Goal: Task Accomplishment & Management: Manage account settings

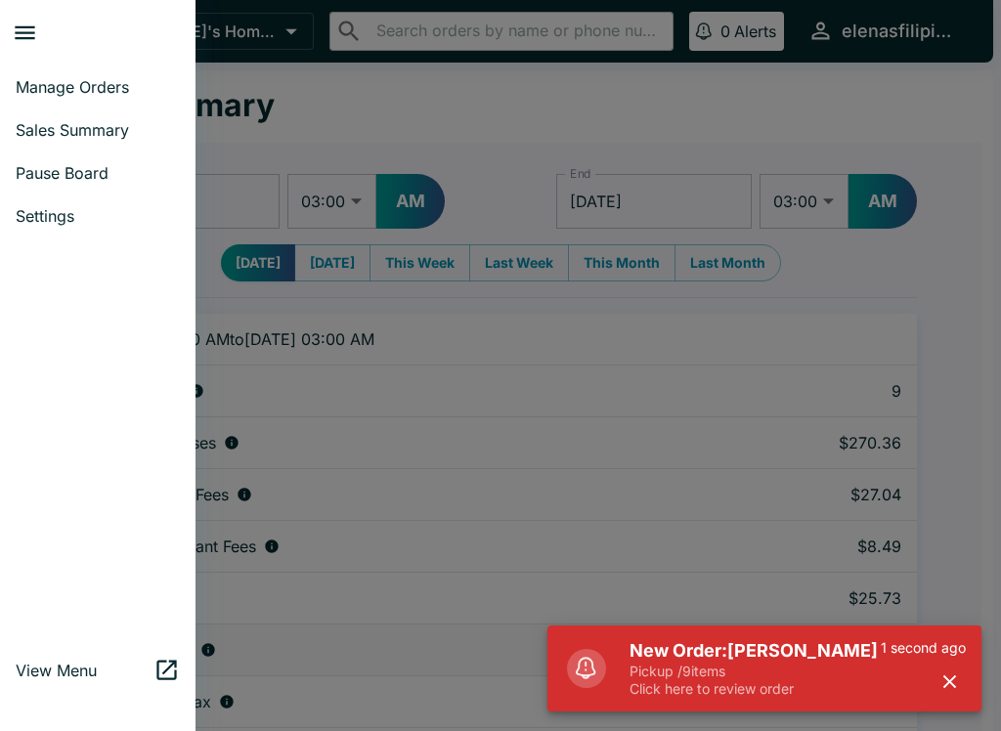
select select "03:00"
click at [284, 93] on div at bounding box center [500, 365] width 1001 height 731
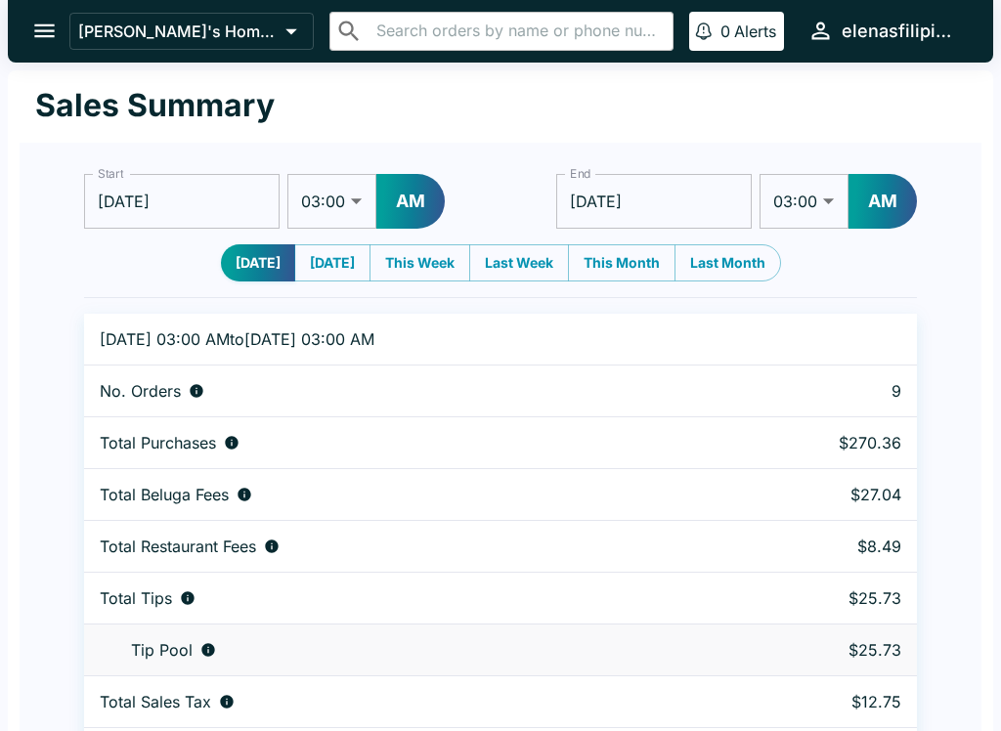
click at [25, 41] on button "open drawer" at bounding box center [45, 31] width 50 height 50
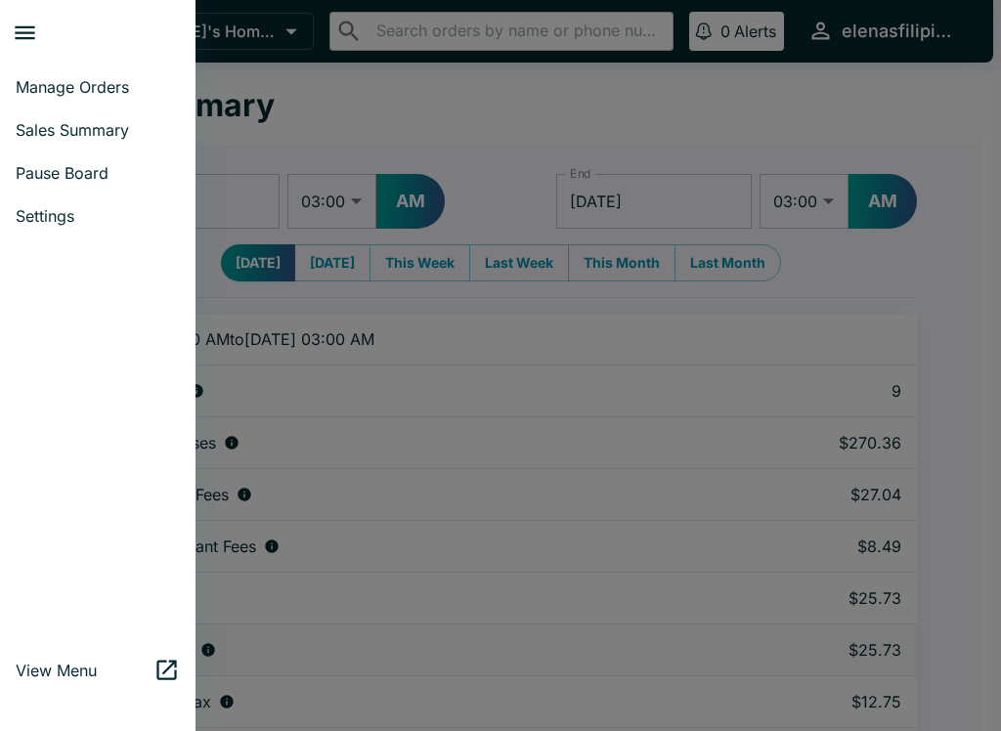
click at [34, 88] on span "Manage Orders" at bounding box center [98, 87] width 164 height 20
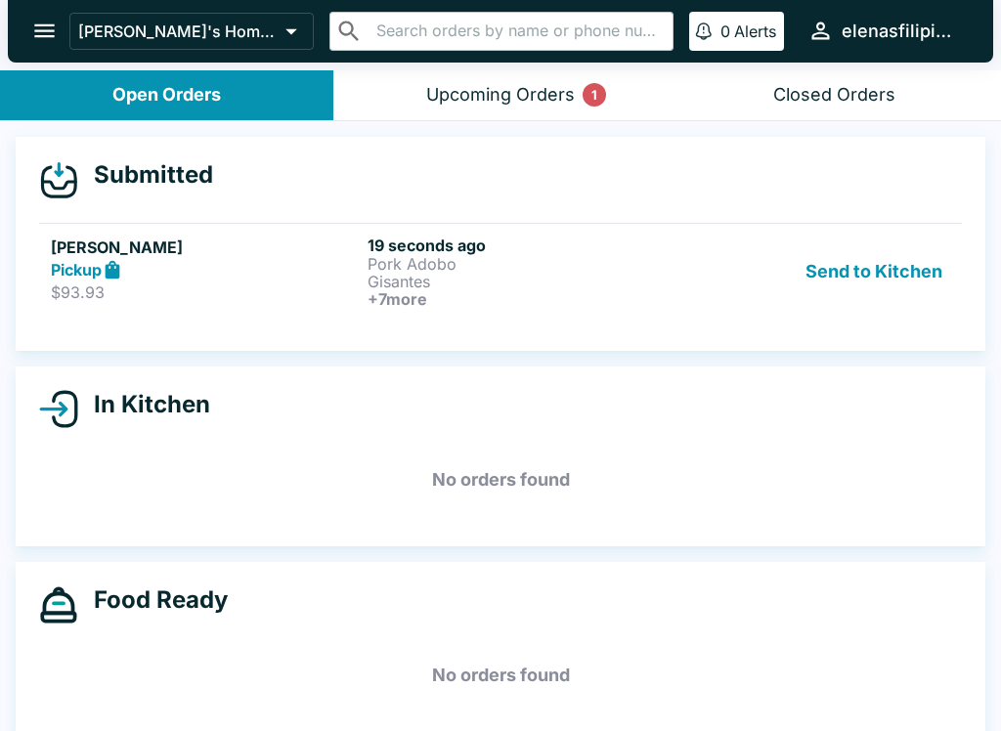
click at [560, 296] on h6 "+ 7 more" at bounding box center [521, 299] width 309 height 18
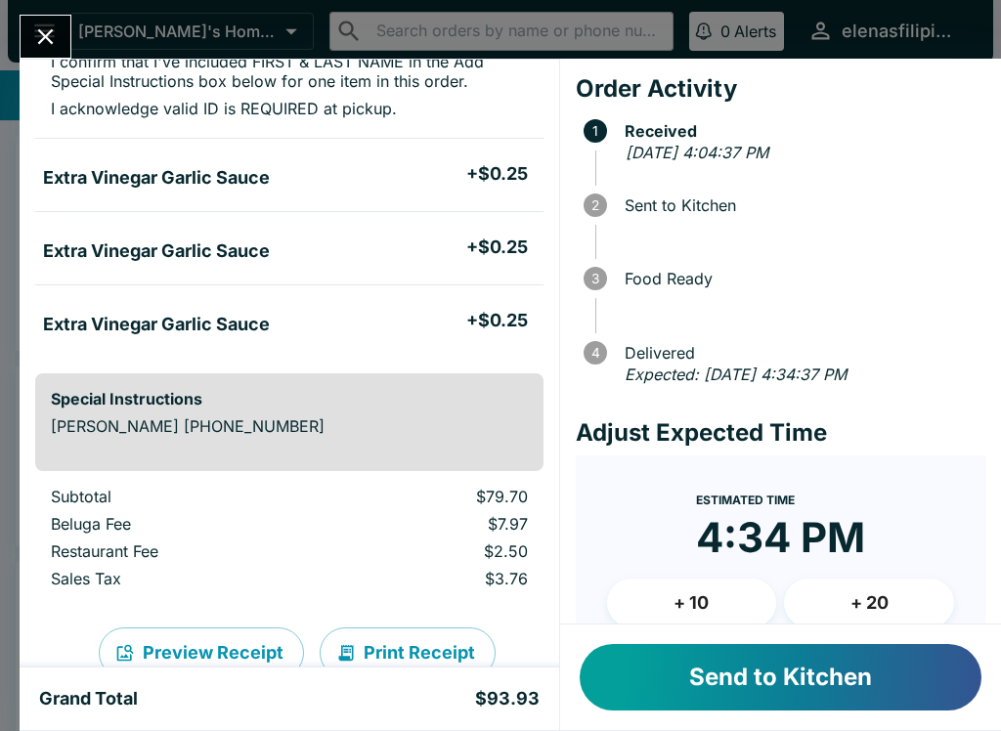
scroll to position [1139, 0]
click at [798, 683] on button "Send to Kitchen" at bounding box center [781, 677] width 402 height 66
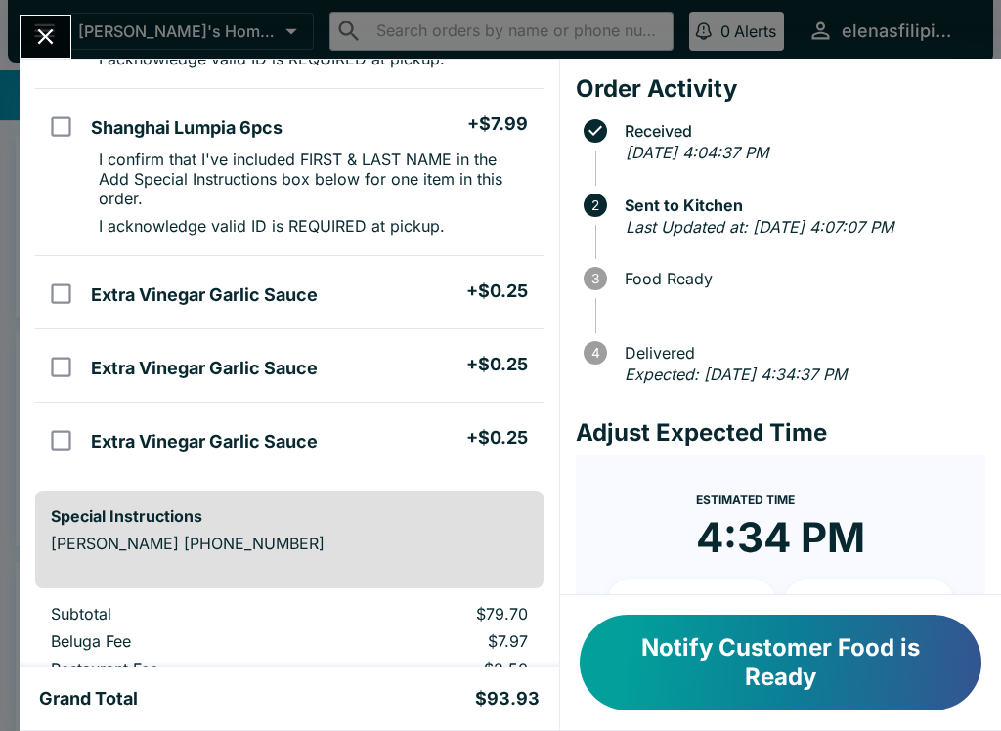
click at [34, 40] on icon "Close" at bounding box center [45, 36] width 26 height 26
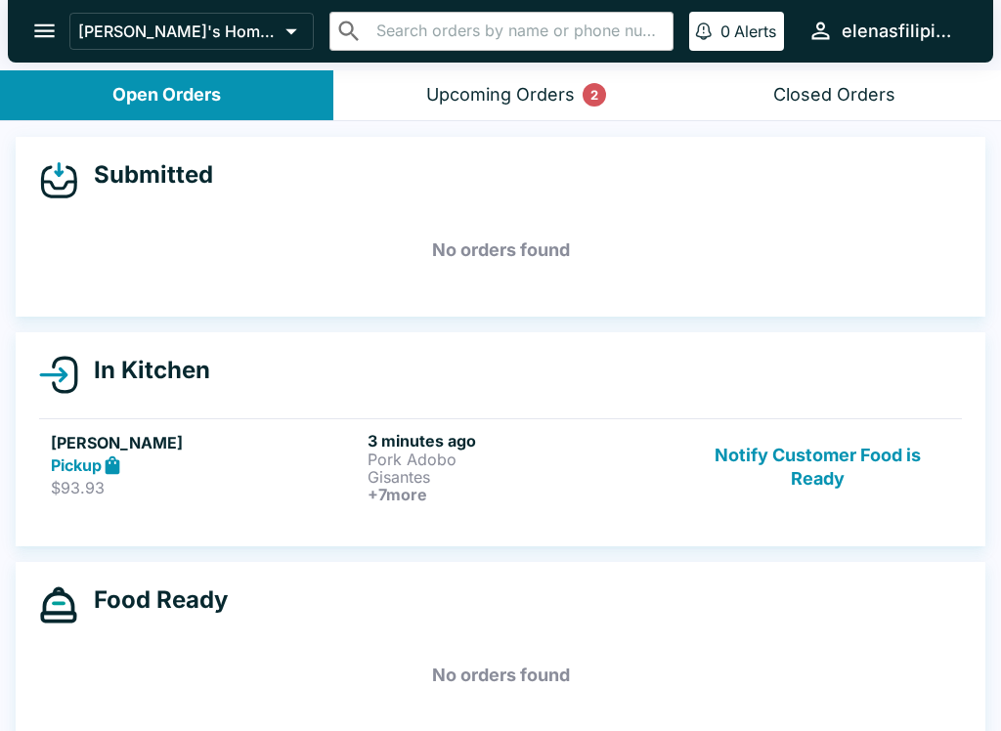
click at [516, 88] on div "Upcoming Orders 2" at bounding box center [500, 95] width 149 height 22
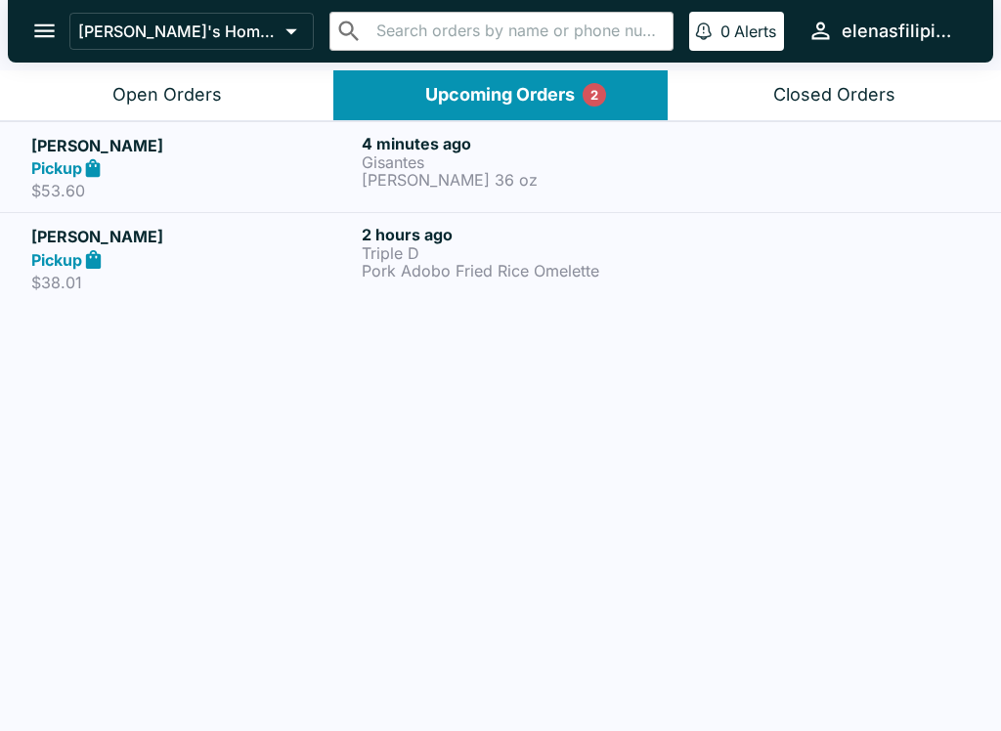
click at [630, 177] on p "[PERSON_NAME] 36 oz" at bounding box center [523, 180] width 322 height 18
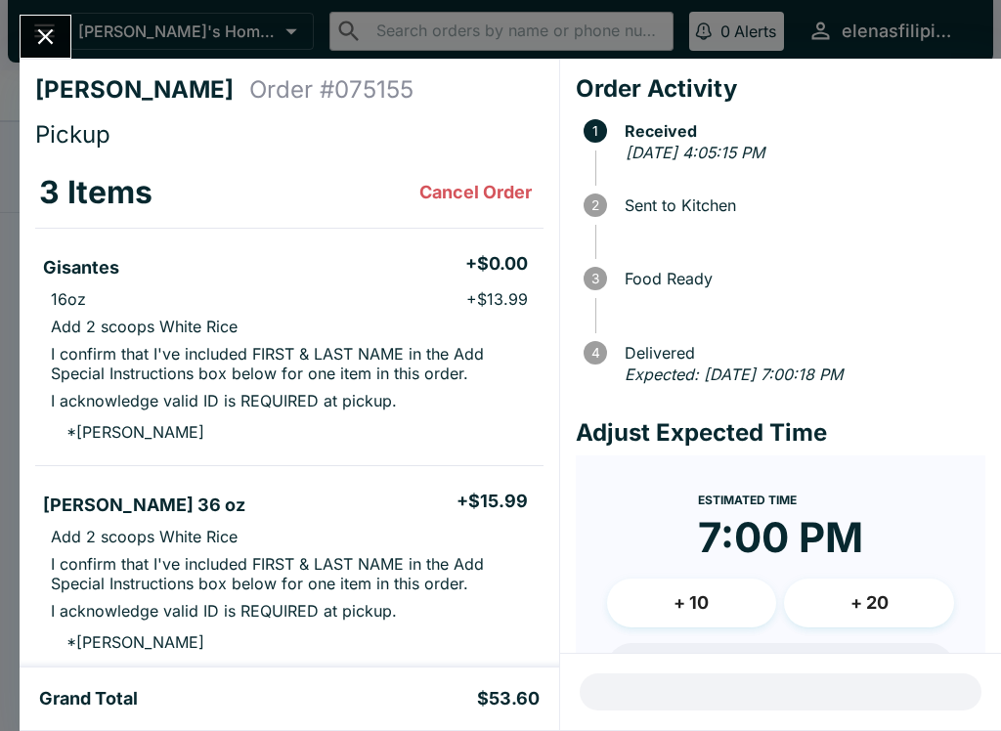
click at [52, 48] on icon "Close" at bounding box center [45, 36] width 26 height 26
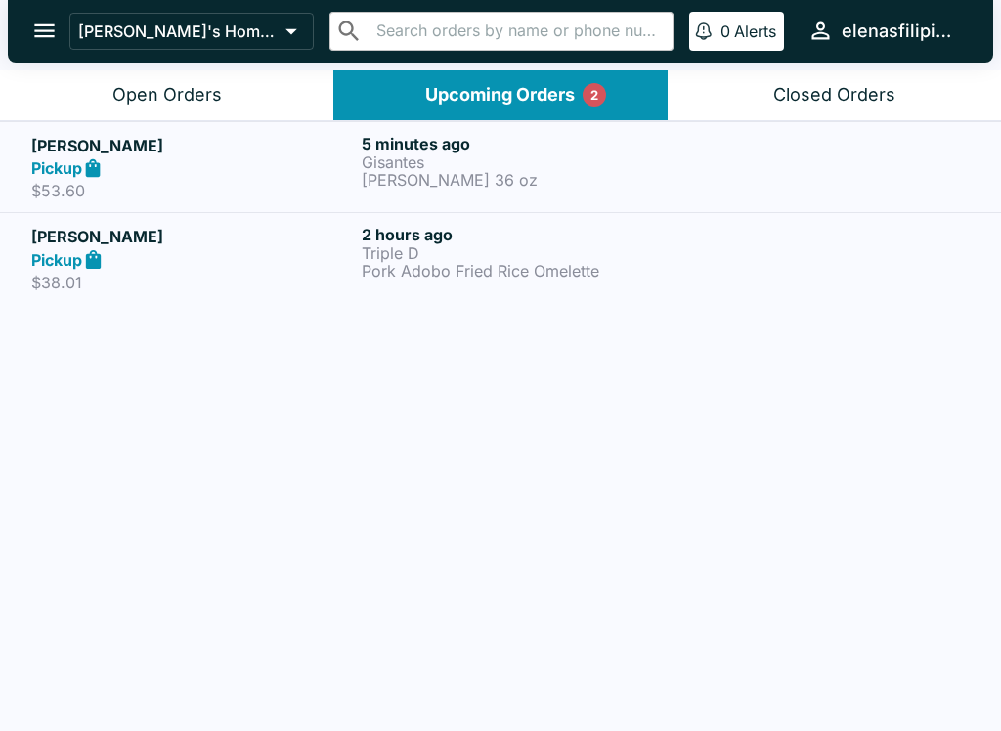
click at [268, 90] on button "Open Orders" at bounding box center [166, 95] width 333 height 50
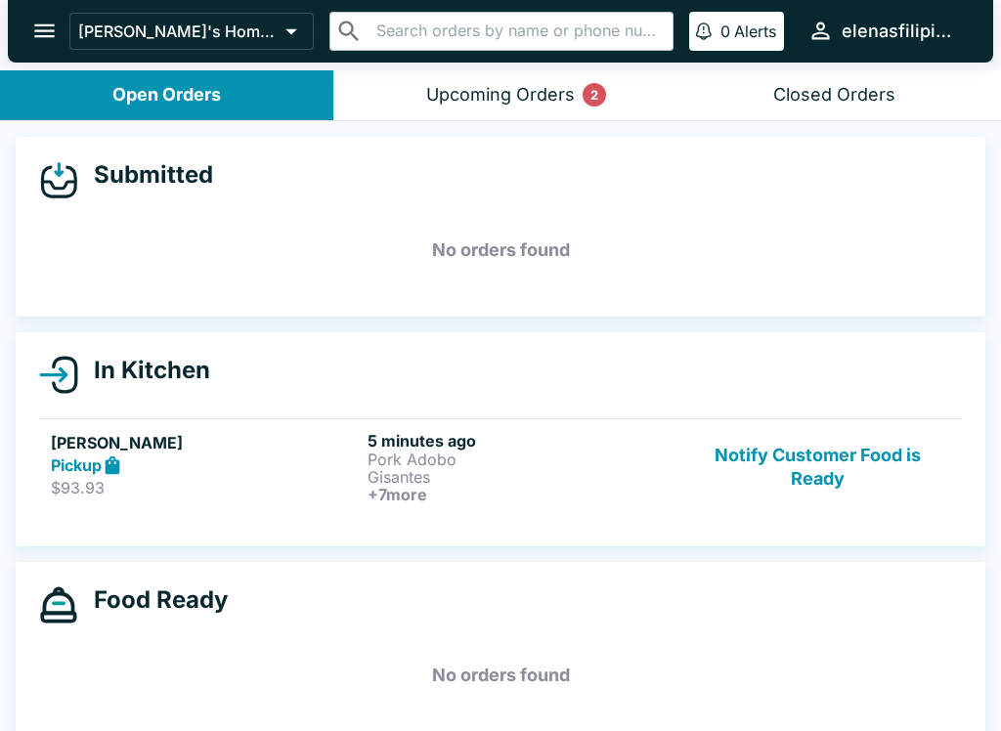
click at [543, 85] on div "Upcoming Orders 2" at bounding box center [500, 95] width 149 height 22
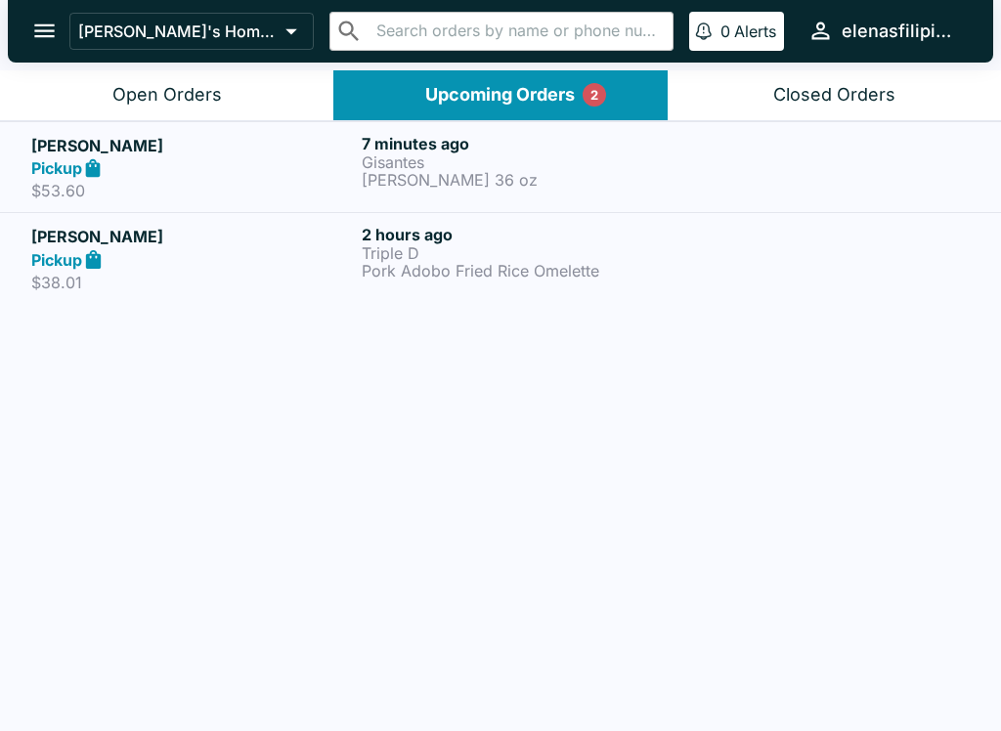
click at [193, 161] on div "Pickup" at bounding box center [192, 168] width 322 height 22
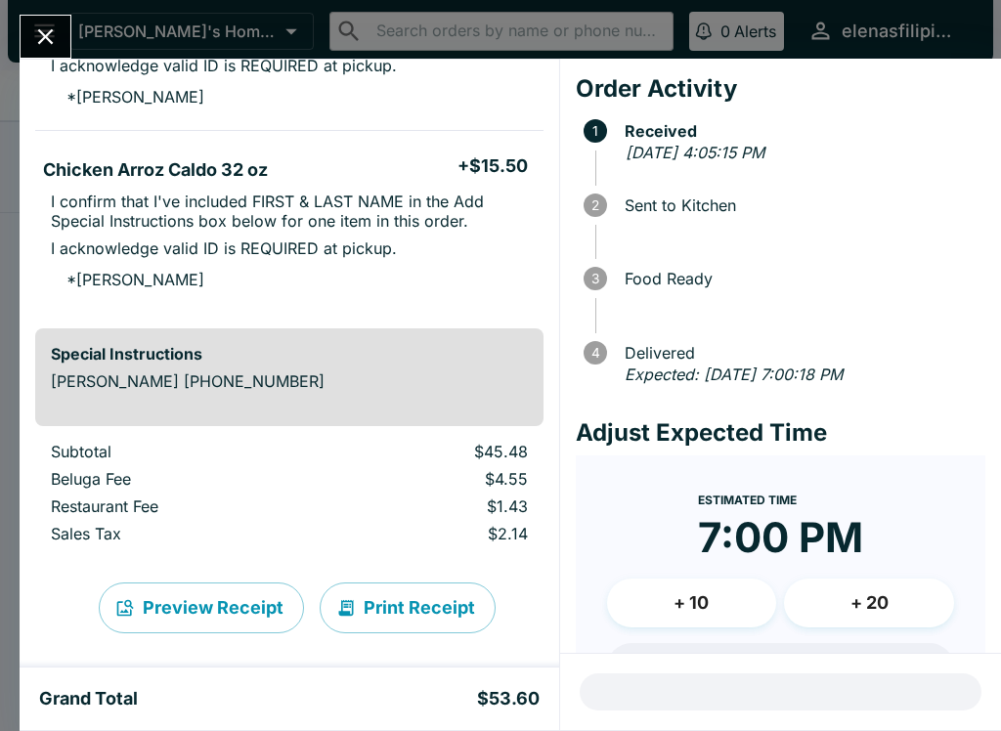
scroll to position [547, 0]
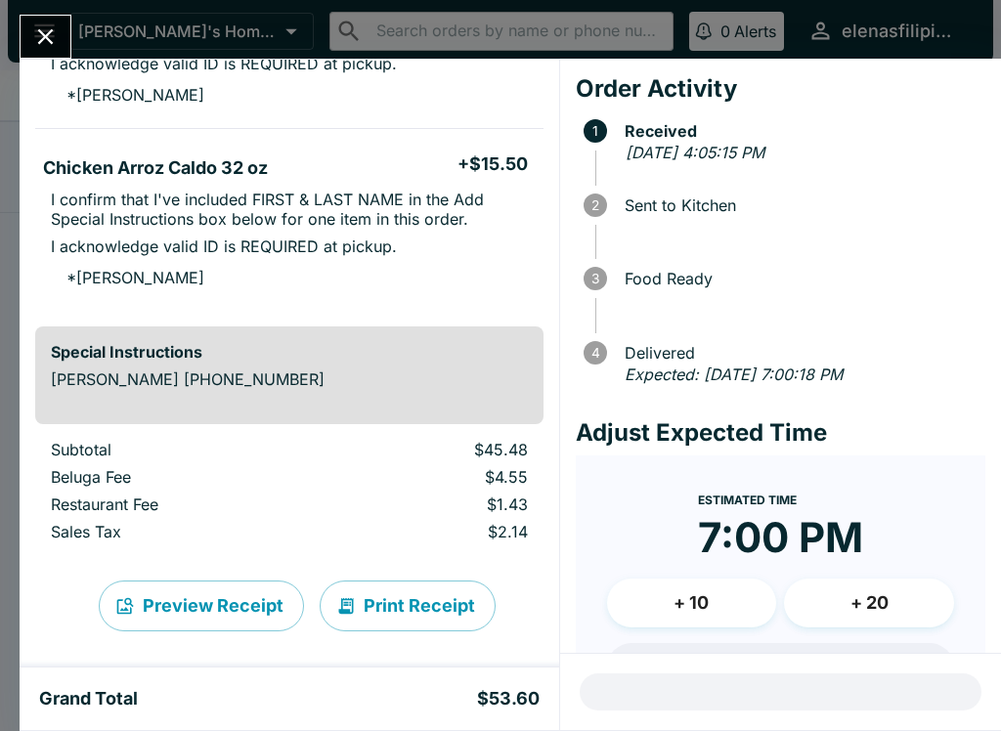
click at [49, 28] on icon "Close" at bounding box center [45, 36] width 26 height 26
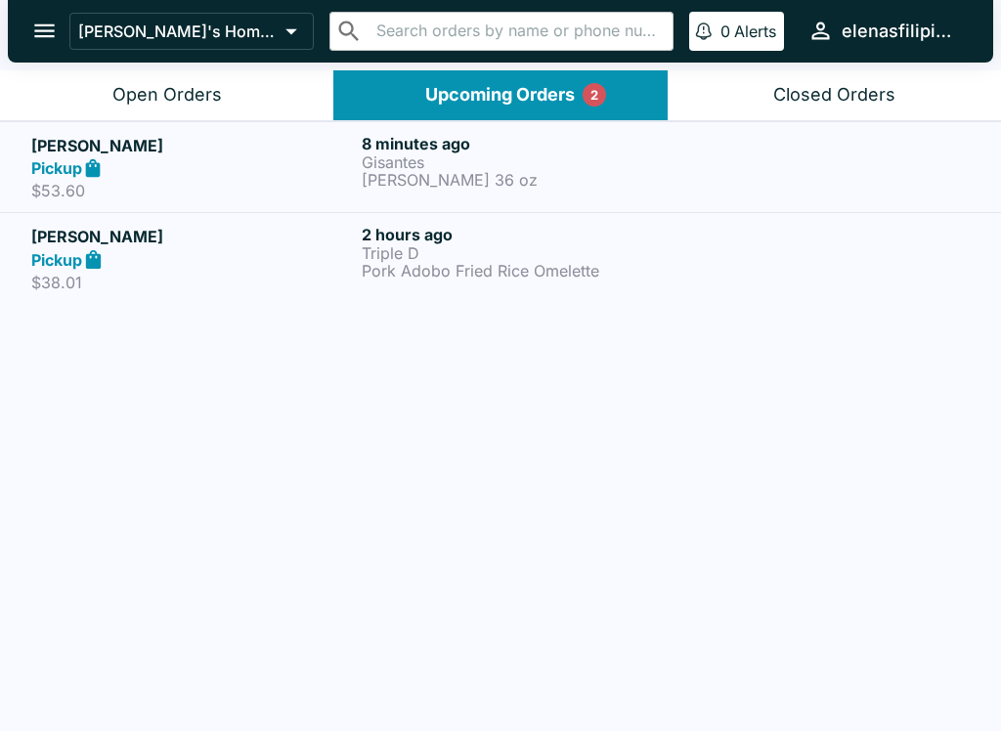
click at [142, 95] on div "Open Orders" at bounding box center [166, 95] width 109 height 22
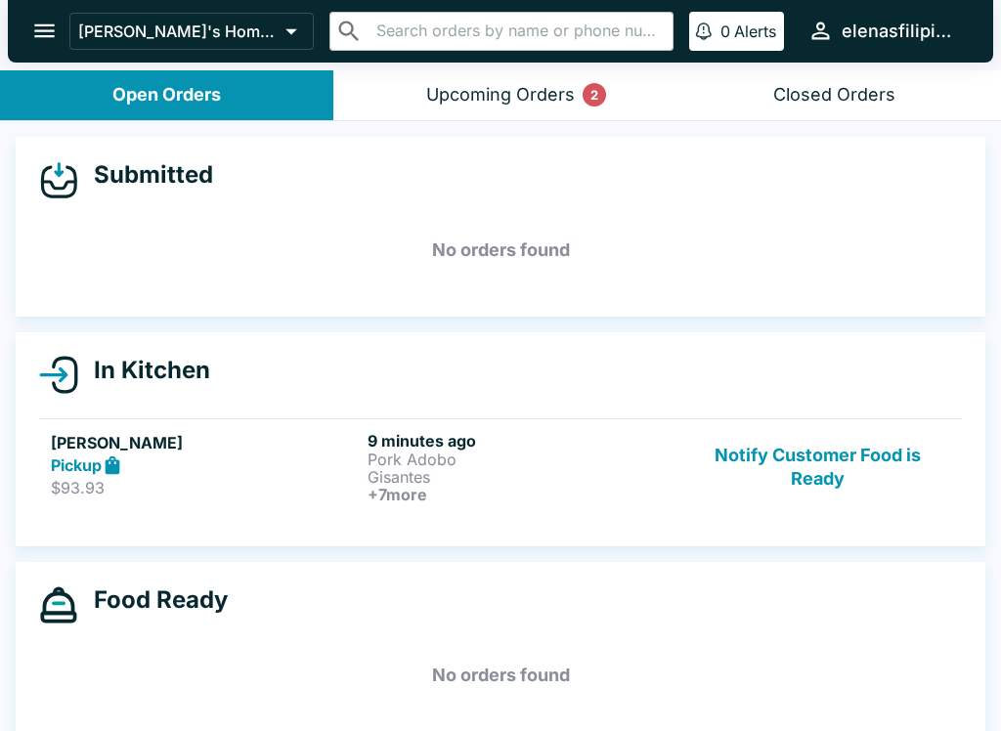
click at [499, 81] on button "Upcoming Orders 2" at bounding box center [499, 95] width 333 height 50
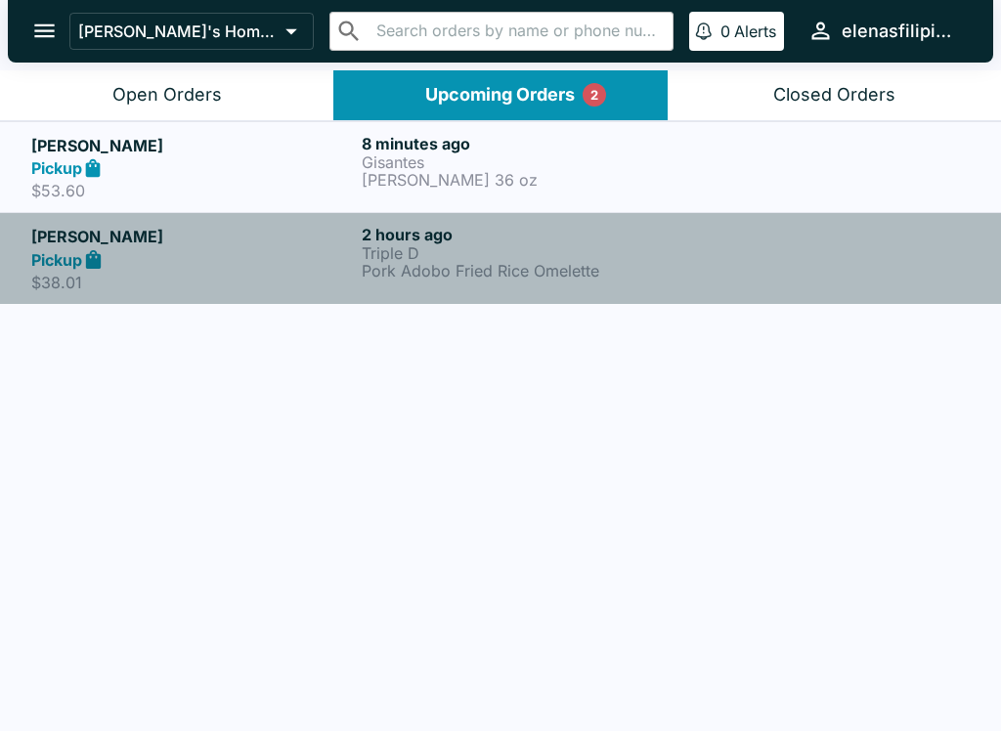
click at [313, 258] on div "Pickup" at bounding box center [192, 259] width 322 height 22
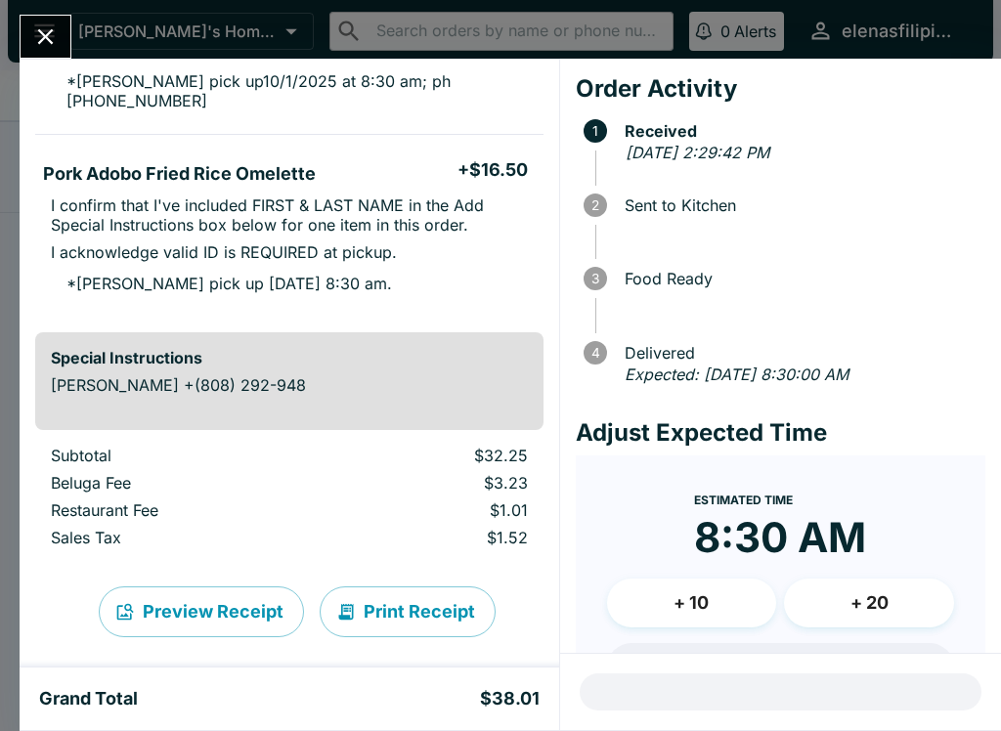
scroll to position [294, 0]
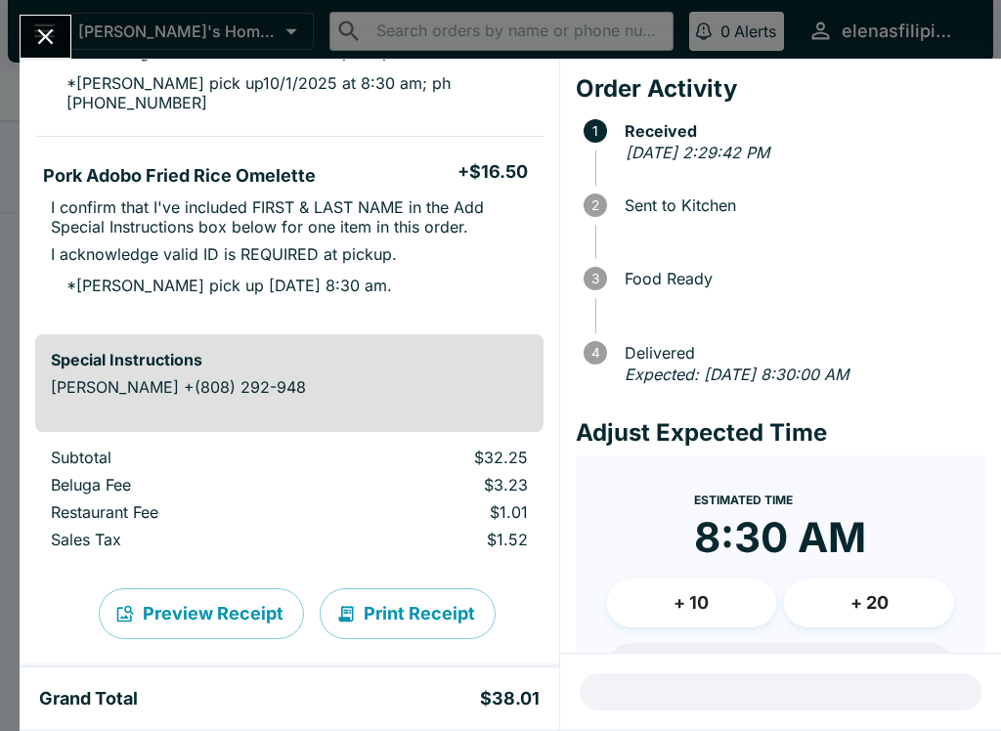
click at [38, 17] on button "Close" at bounding box center [46, 37] width 50 height 42
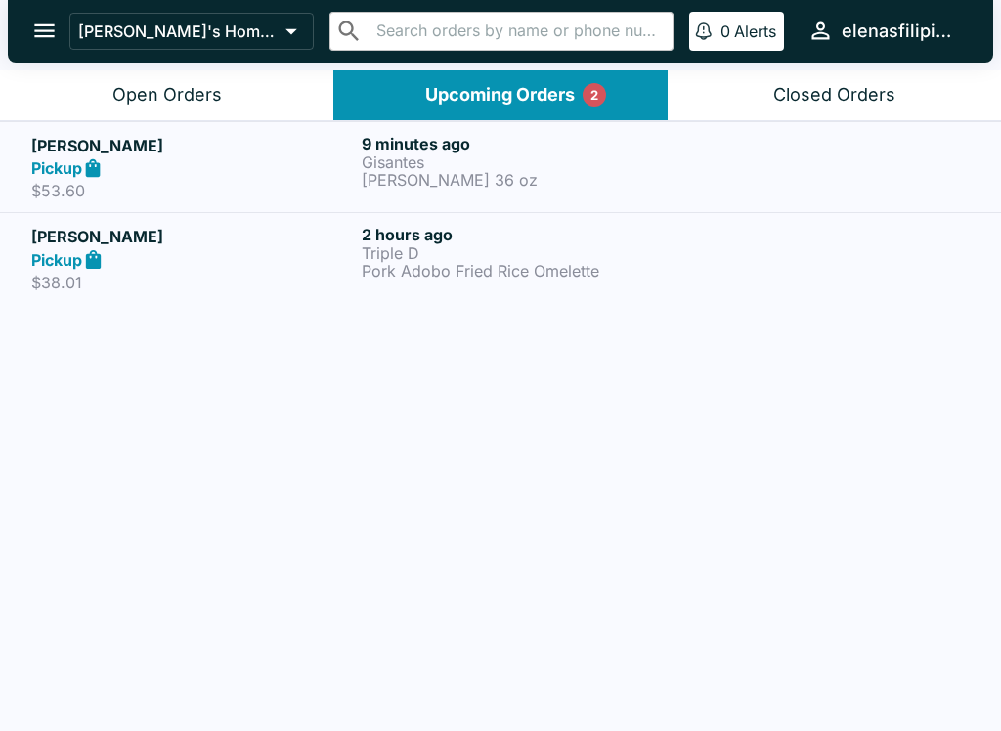
click at [139, 187] on p "$53.60" at bounding box center [192, 191] width 322 height 20
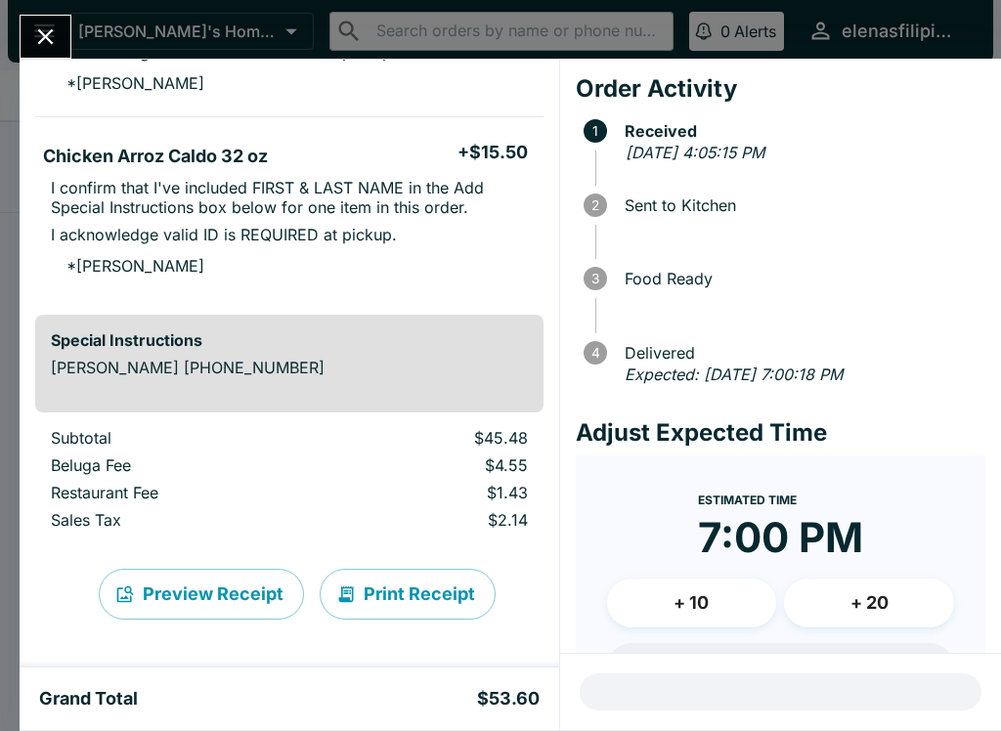
scroll to position [559, 0]
click at [45, 29] on icon "Close" at bounding box center [45, 36] width 26 height 26
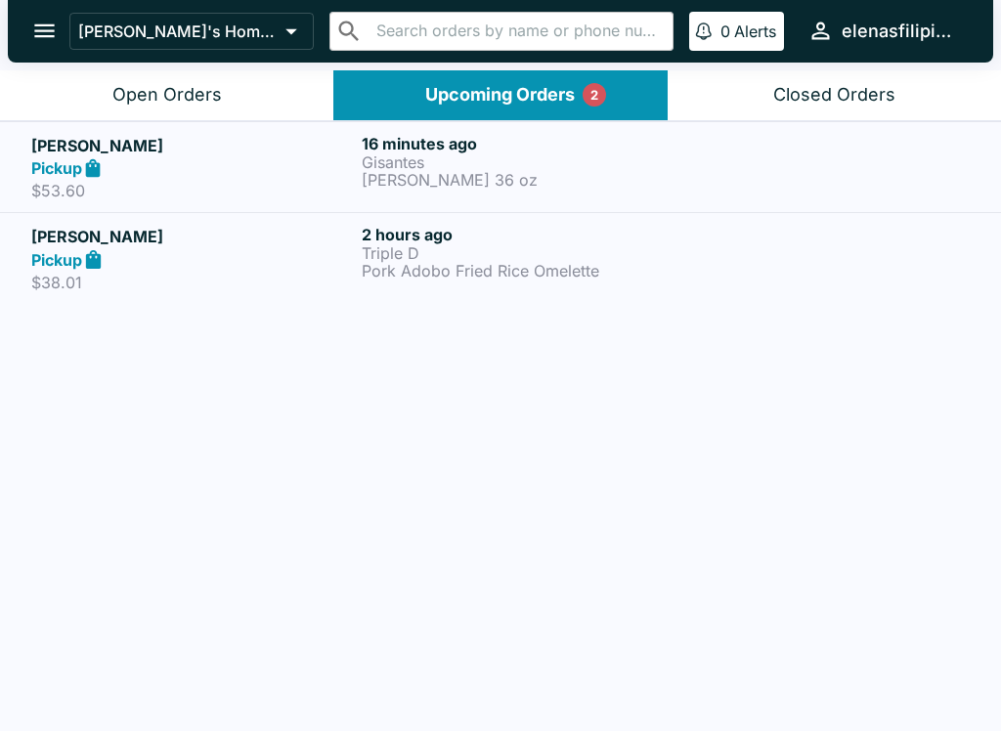
click at [170, 74] on button "Open Orders" at bounding box center [166, 95] width 333 height 50
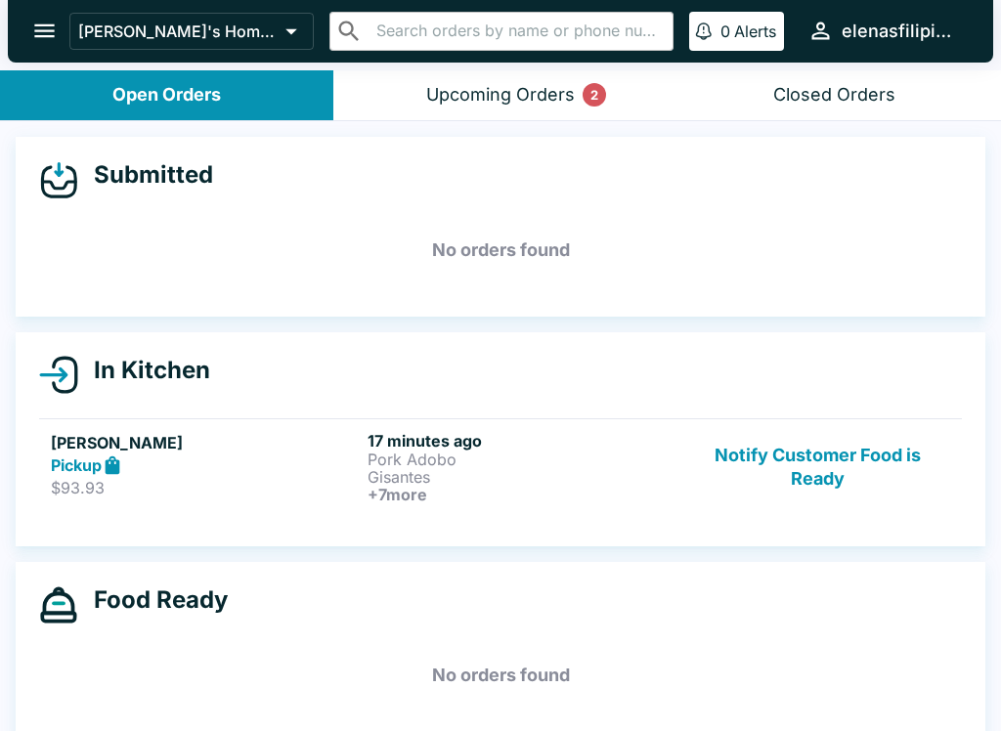
click at [866, 448] on button "Notify Customer Food is Ready" at bounding box center [817, 467] width 265 height 72
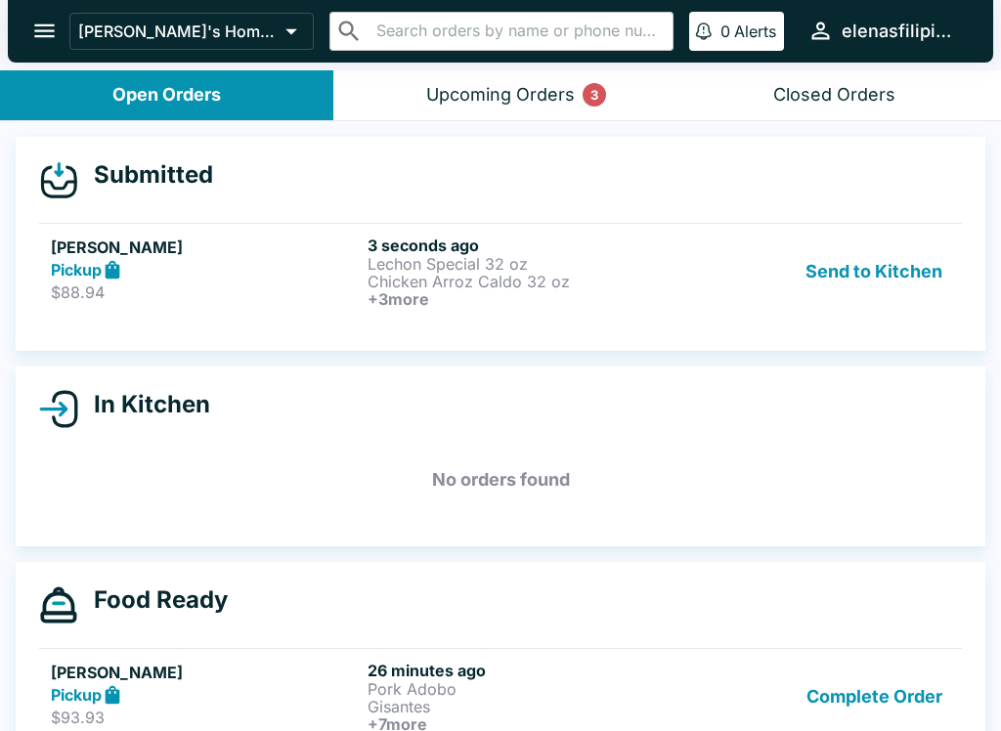
click at [365, 263] on div "[PERSON_NAME] Pickup $88.94 3 seconds ago Lechon Special 32 oz Chicken Arroz Ca…" at bounding box center [500, 272] width 899 height 72
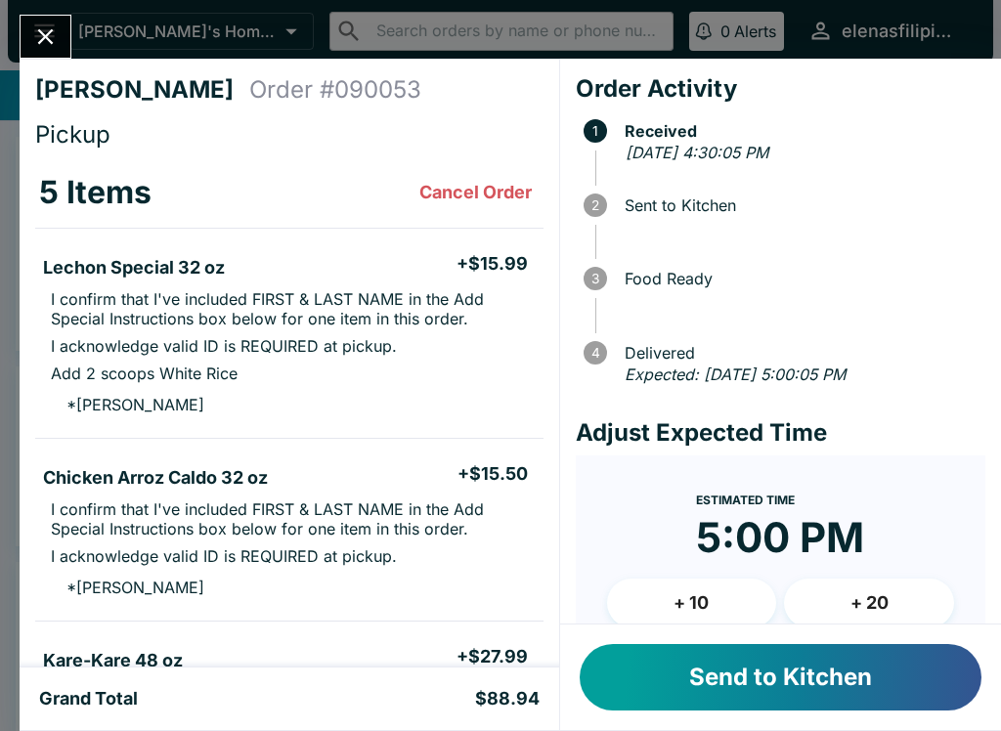
click at [692, 670] on button "Send to Kitchen" at bounding box center [781, 677] width 402 height 66
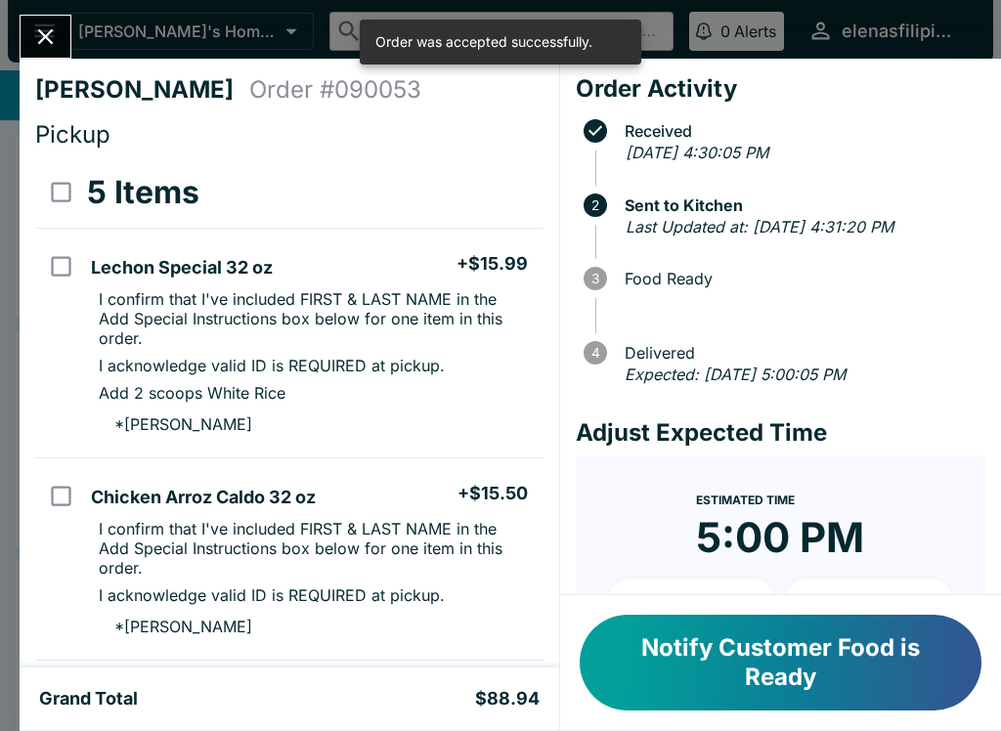
click at [51, 30] on icon "Close" at bounding box center [46, 37] width 16 height 16
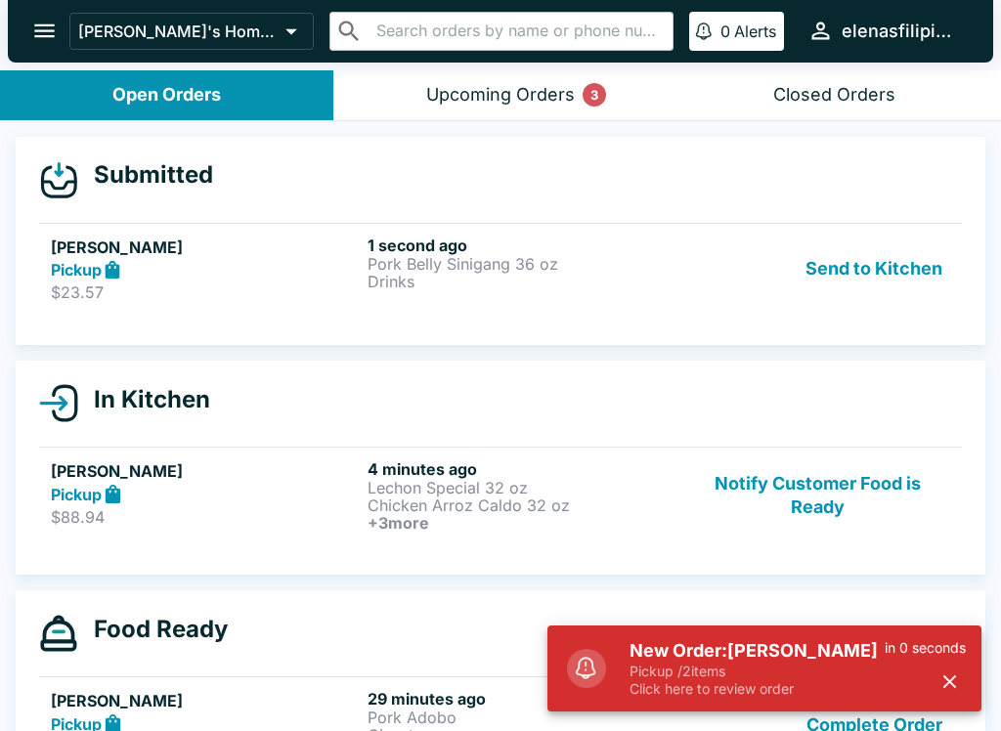
click at [351, 284] on p "$23.57" at bounding box center [205, 292] width 309 height 20
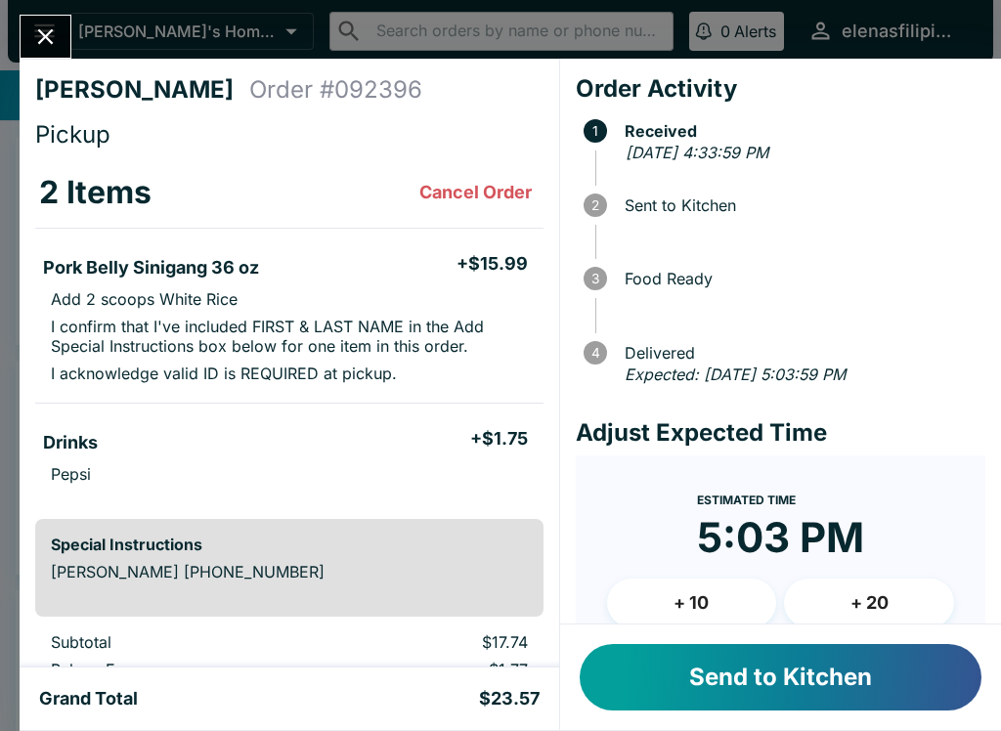
click at [674, 688] on button "Send to Kitchen" at bounding box center [781, 677] width 402 height 66
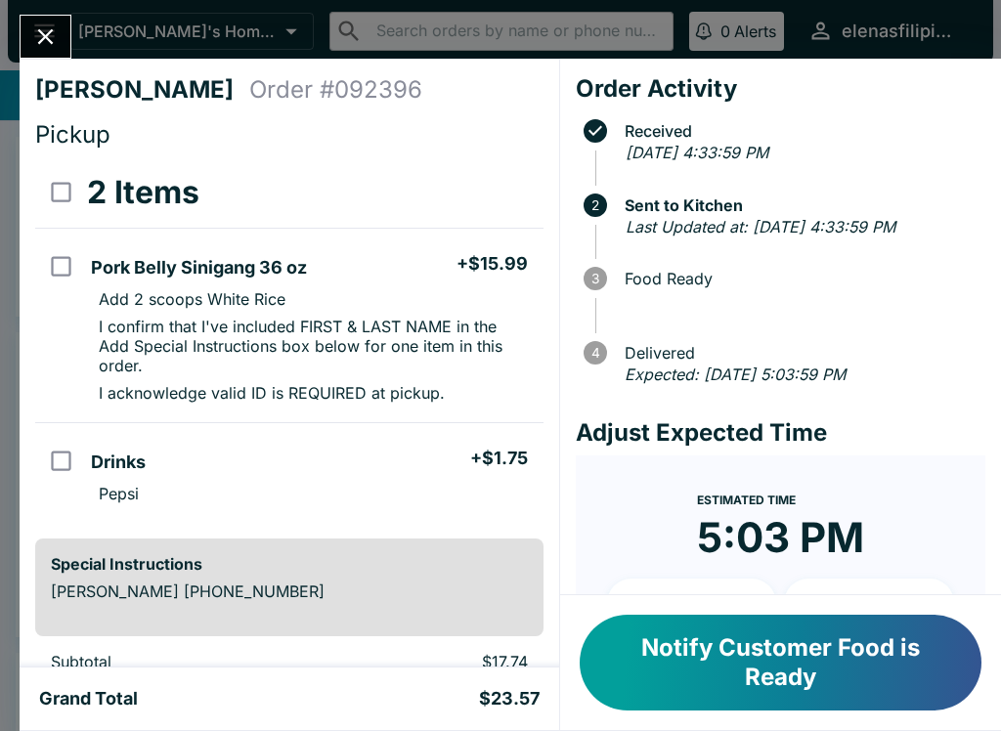
click at [28, 51] on button "Close" at bounding box center [46, 37] width 50 height 42
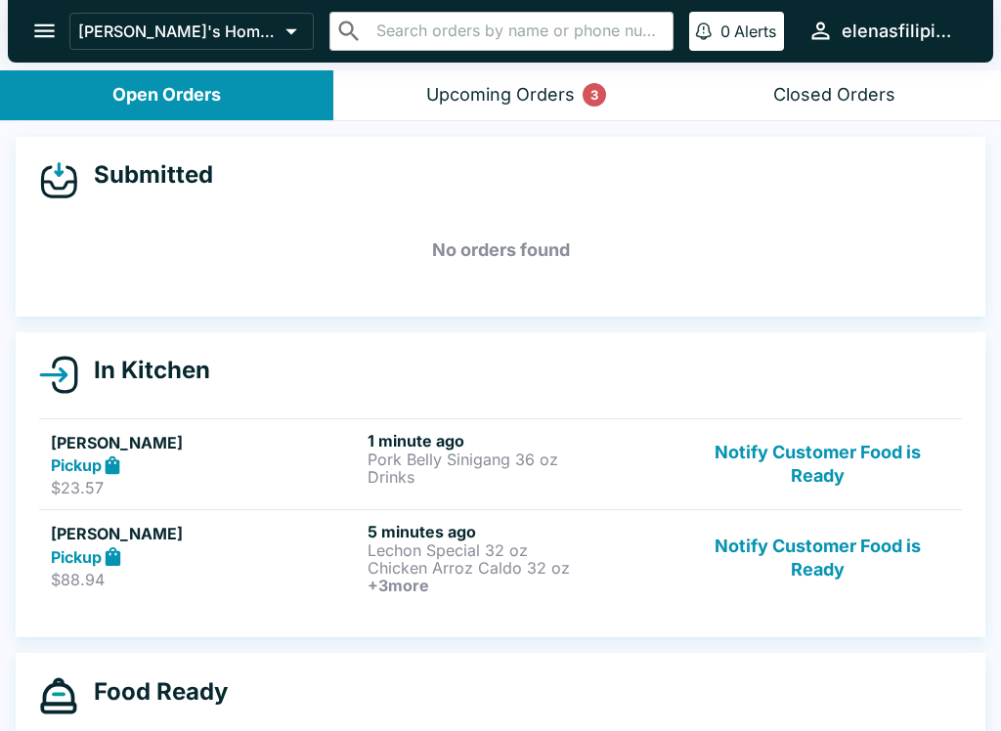
click at [836, 432] on button "Notify Customer Food is Ready" at bounding box center [817, 464] width 265 height 67
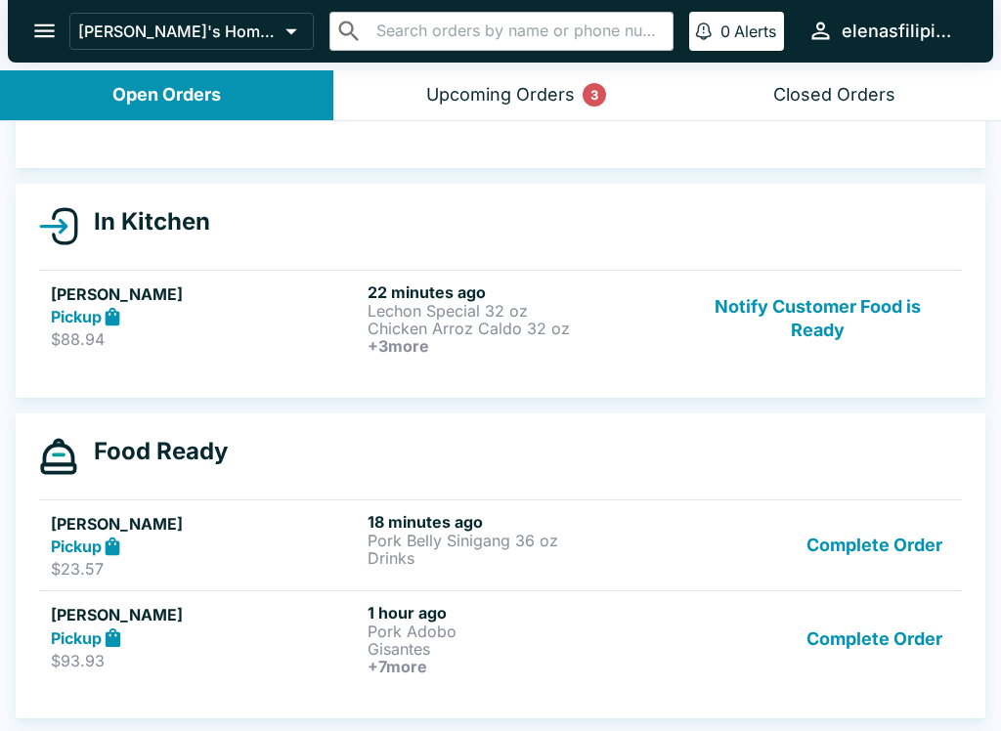
scroll to position [149, 0]
click at [788, 330] on button "Notify Customer Food is Ready" at bounding box center [817, 318] width 265 height 72
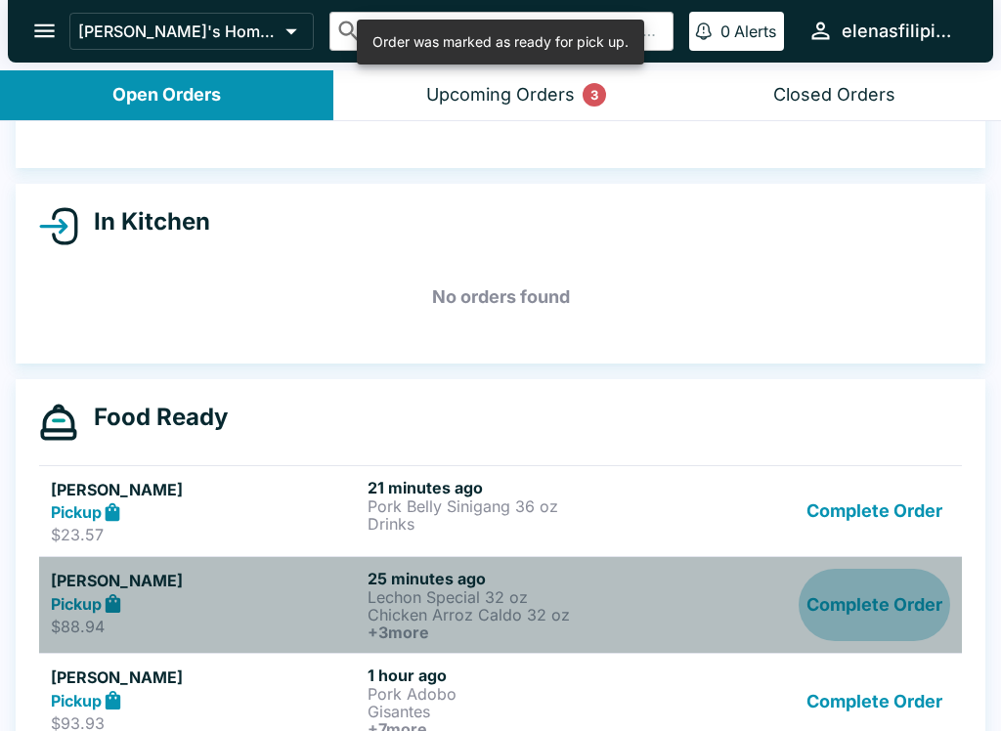
click at [828, 616] on button "Complete Order" at bounding box center [873, 605] width 151 height 72
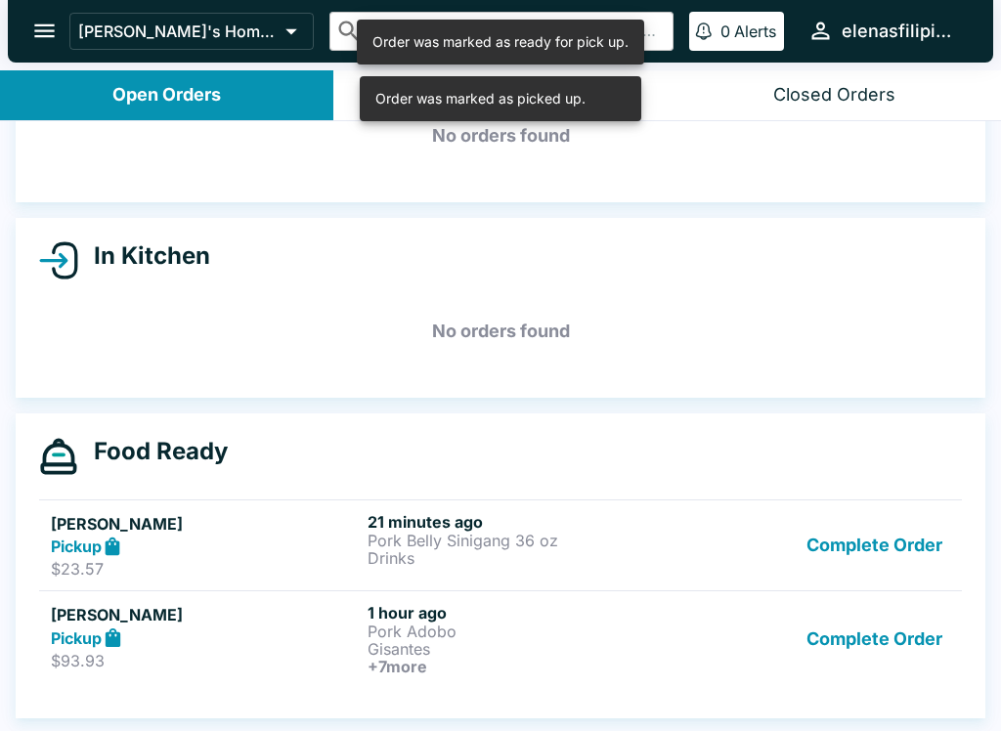
scroll to position [114, 0]
click at [837, 635] on button "Complete Order" at bounding box center [873, 639] width 151 height 72
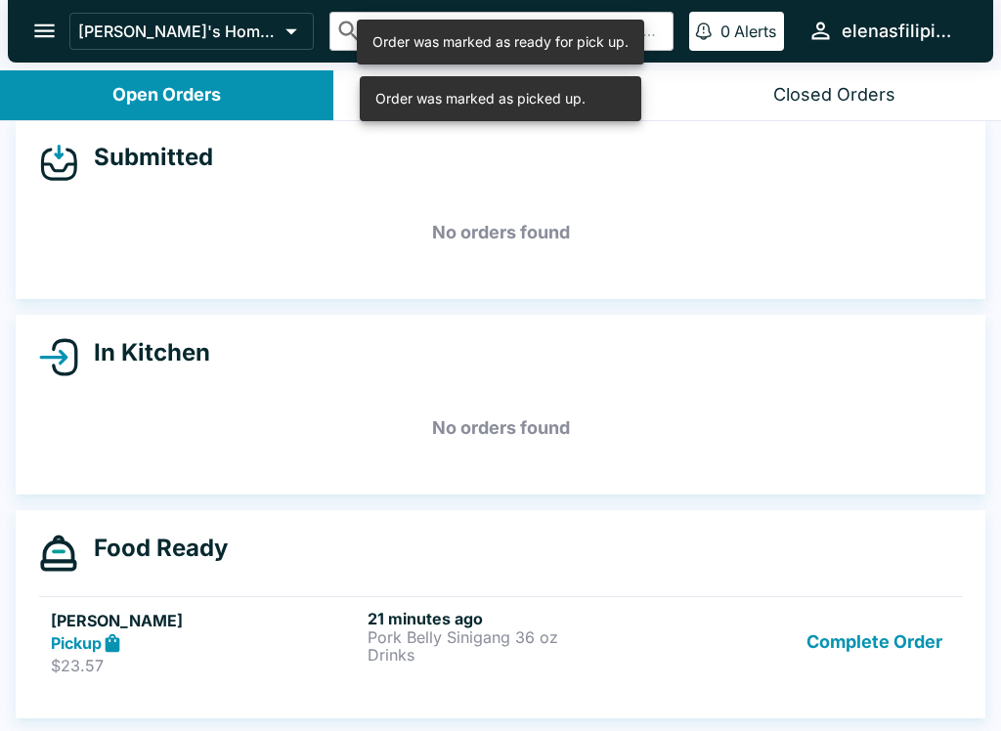
scroll to position [18, 0]
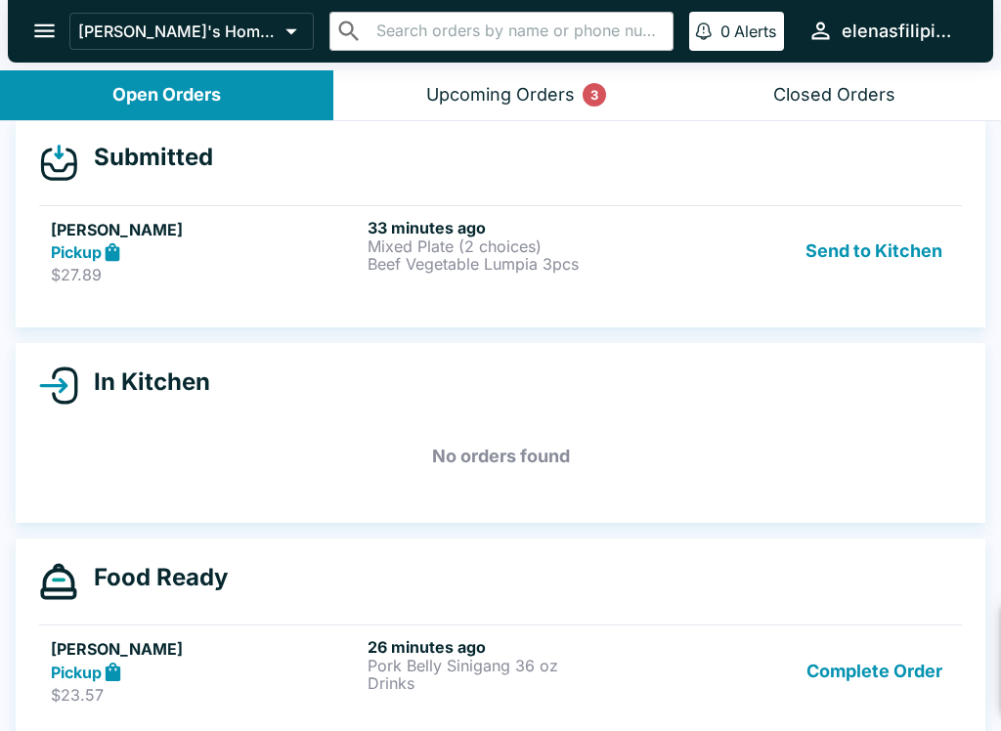
click at [399, 228] on h6 "33 minutes ago" at bounding box center [521, 228] width 309 height 20
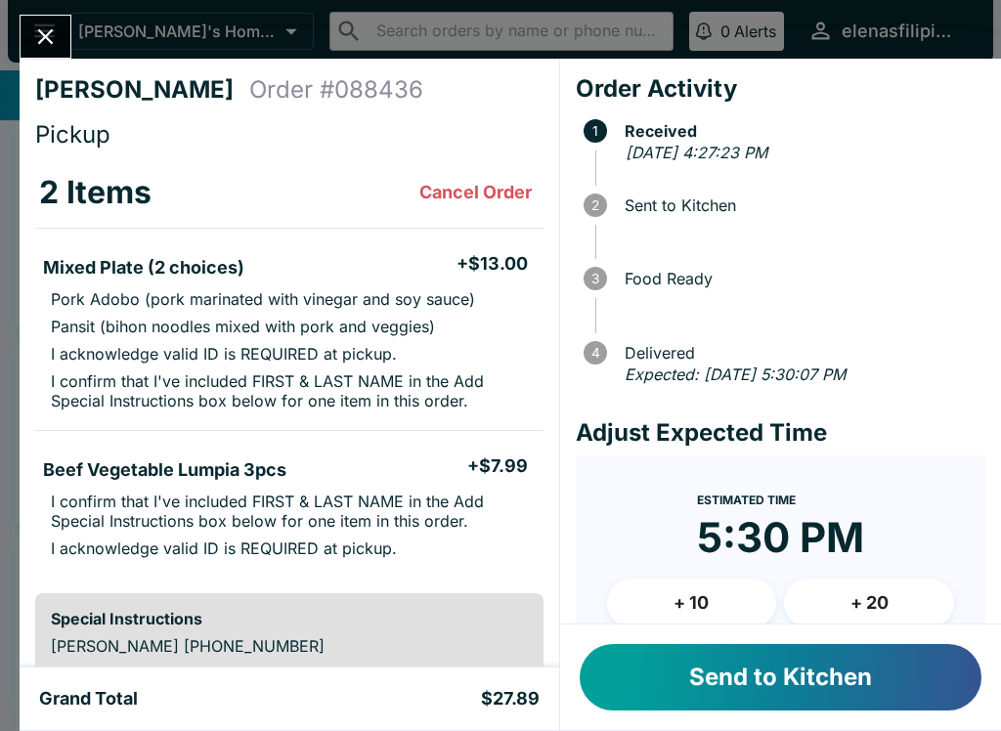
click at [716, 668] on button "Send to Kitchen" at bounding box center [781, 677] width 402 height 66
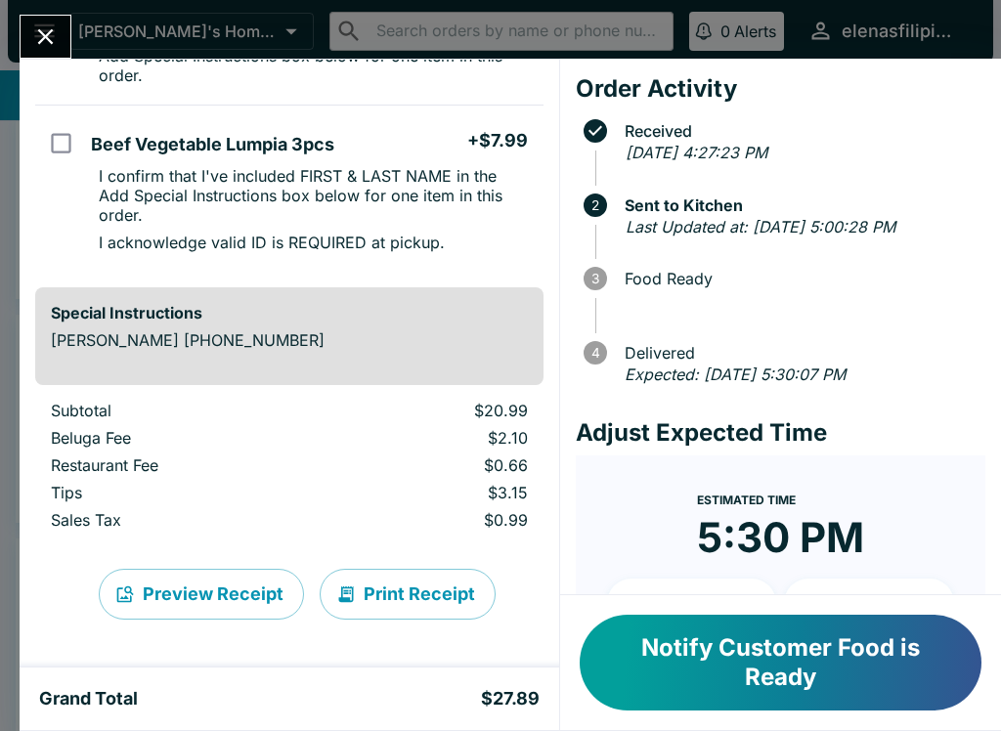
scroll to position [345, 0]
click at [763, 665] on button "Notify Customer Food is Ready" at bounding box center [781, 663] width 402 height 96
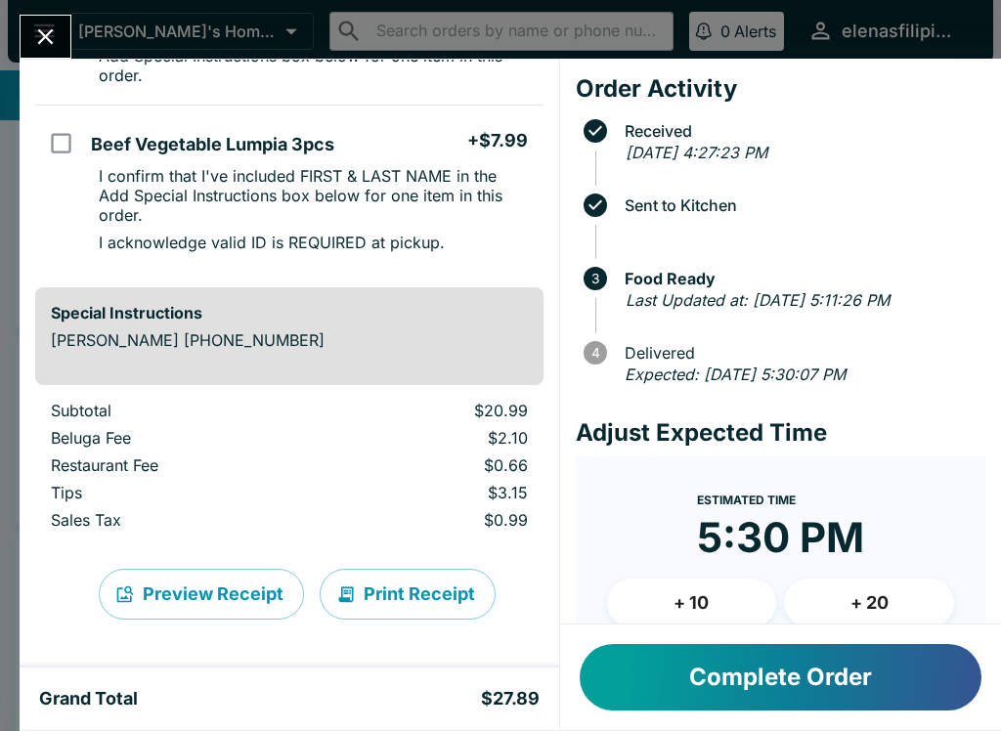
click at [39, 30] on icon "Close" at bounding box center [46, 37] width 16 height 16
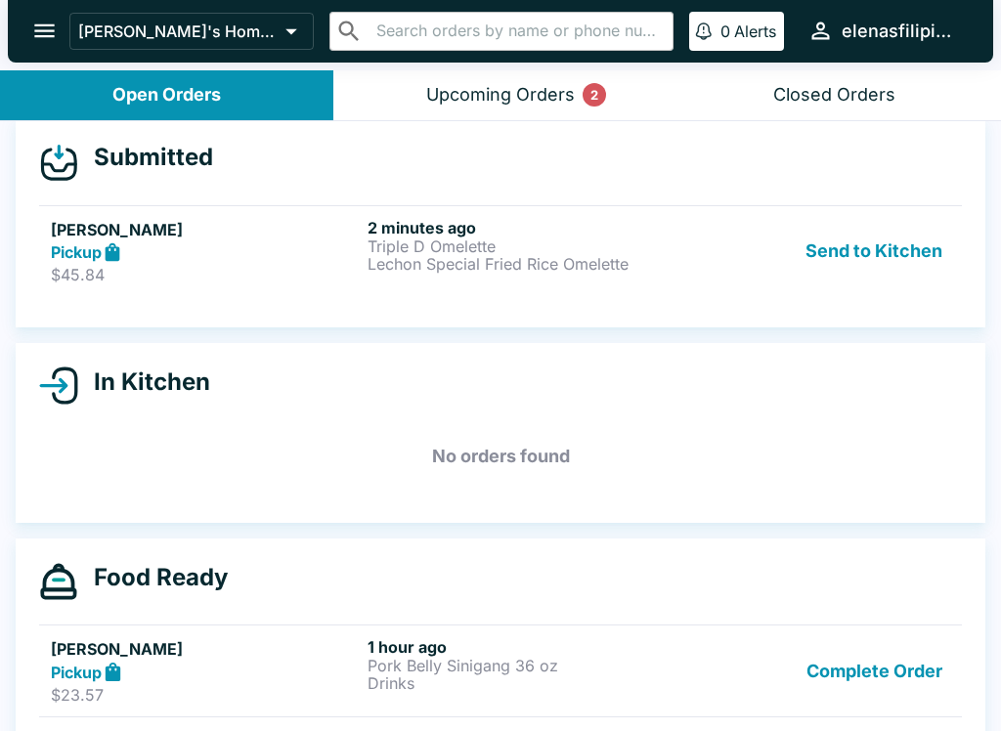
click at [119, 266] on p "$45.84" at bounding box center [205, 275] width 309 height 20
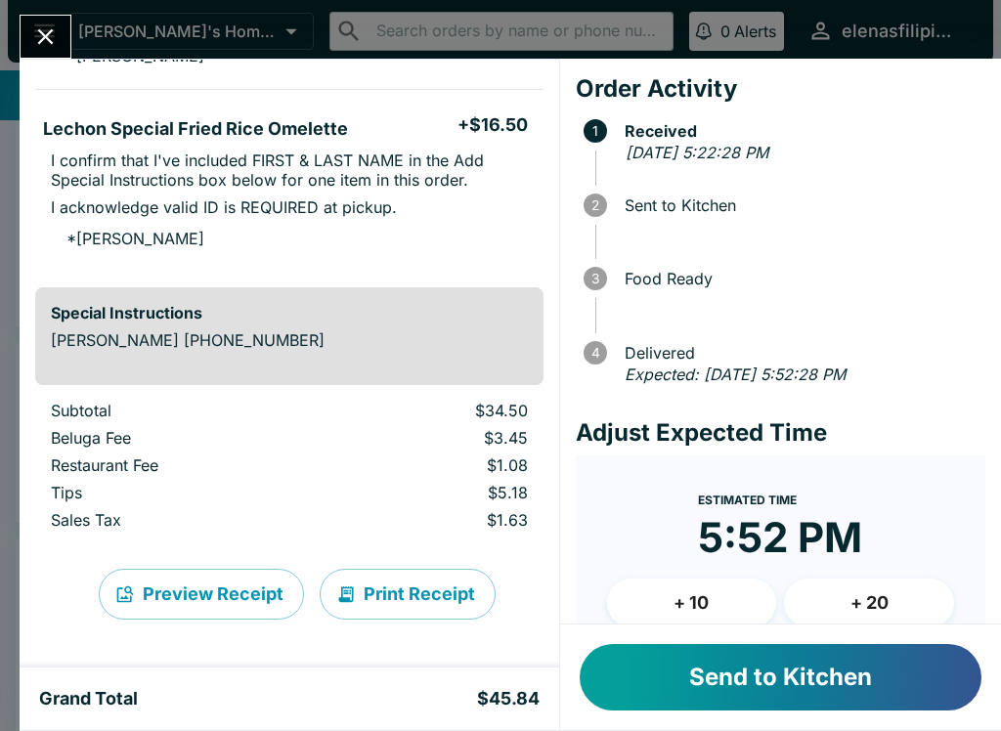
click at [707, 679] on button "Send to Kitchen" at bounding box center [781, 677] width 402 height 66
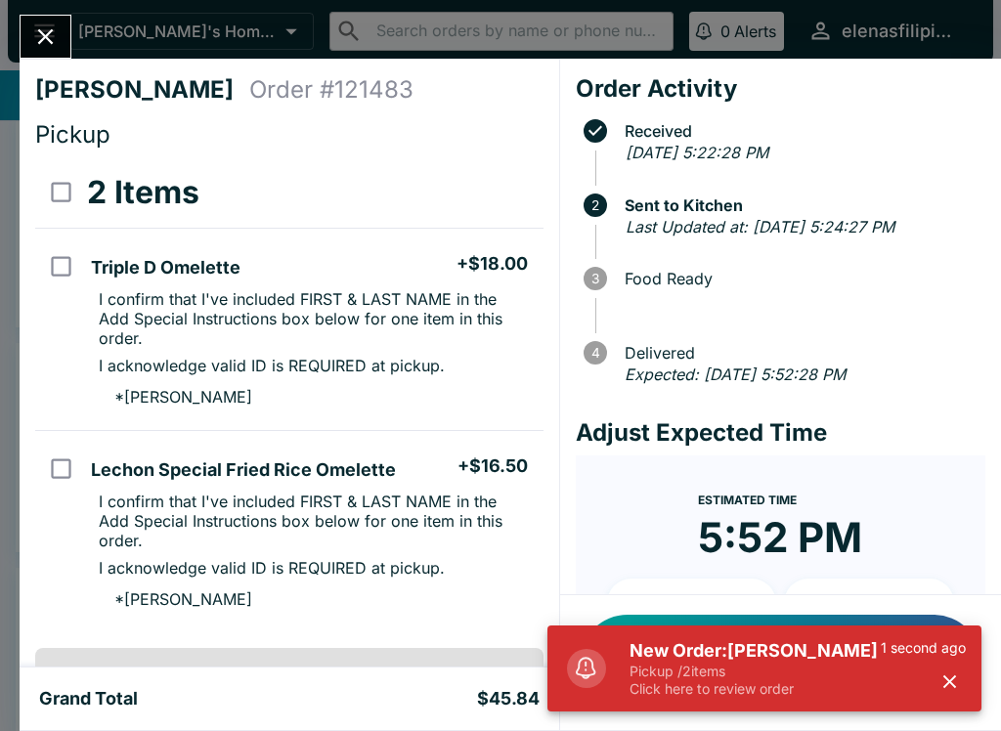
click at [36, 28] on icon "Close" at bounding box center [45, 36] width 26 height 26
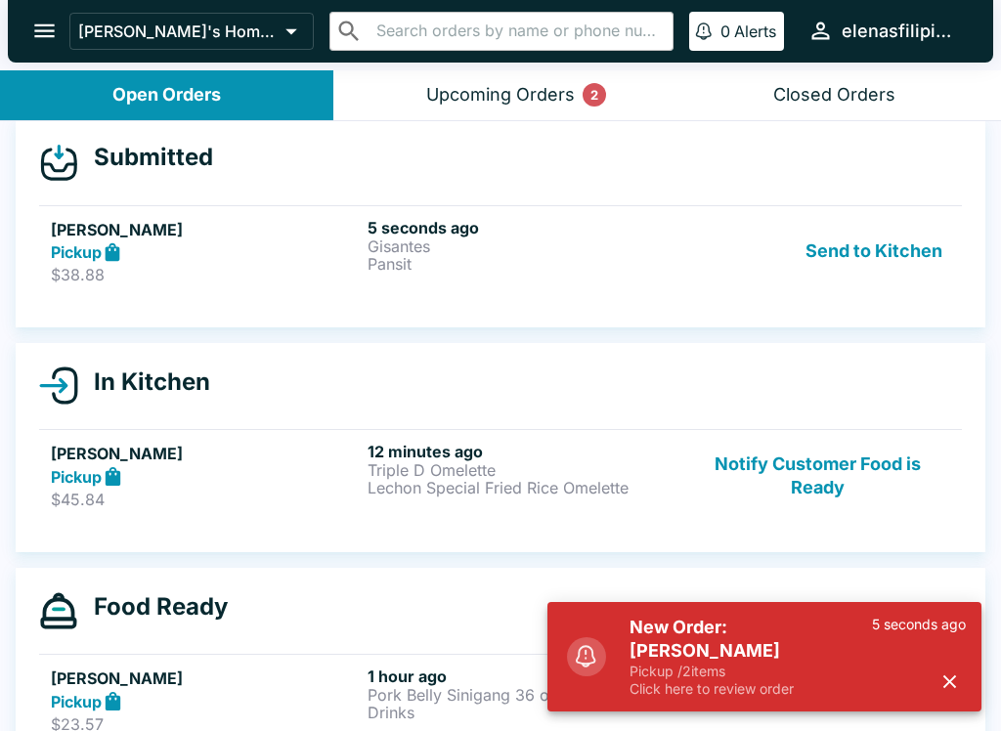
click at [150, 230] on h5 "[PERSON_NAME]" at bounding box center [205, 229] width 309 height 23
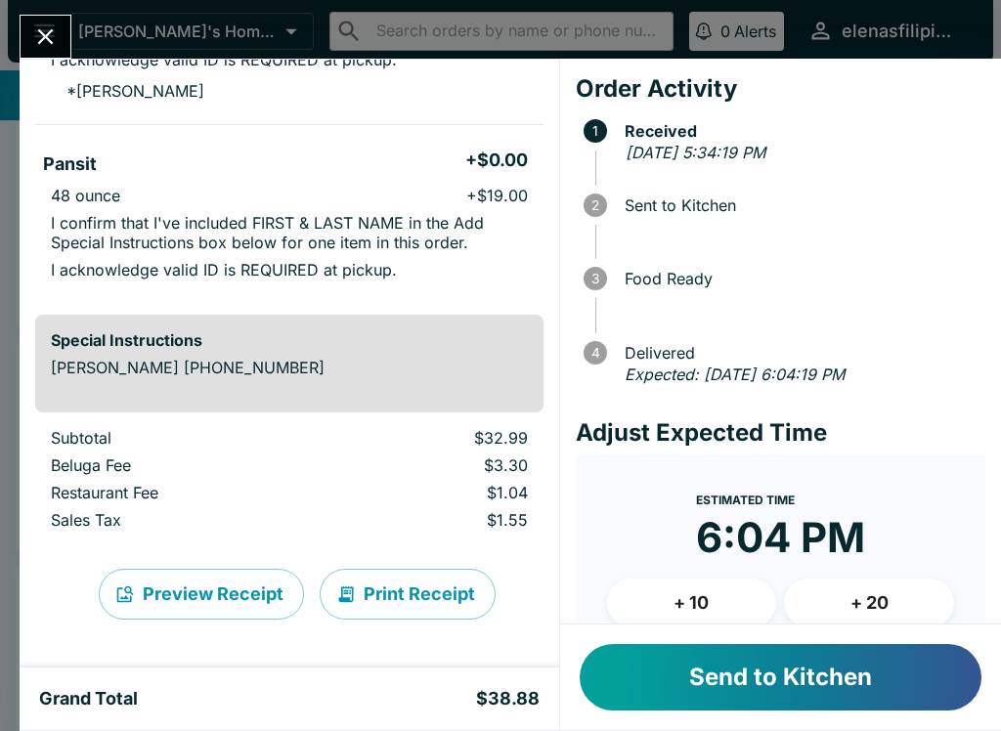
scroll to position [341, 0]
click at [784, 676] on button "Send to Kitchen" at bounding box center [781, 677] width 402 height 66
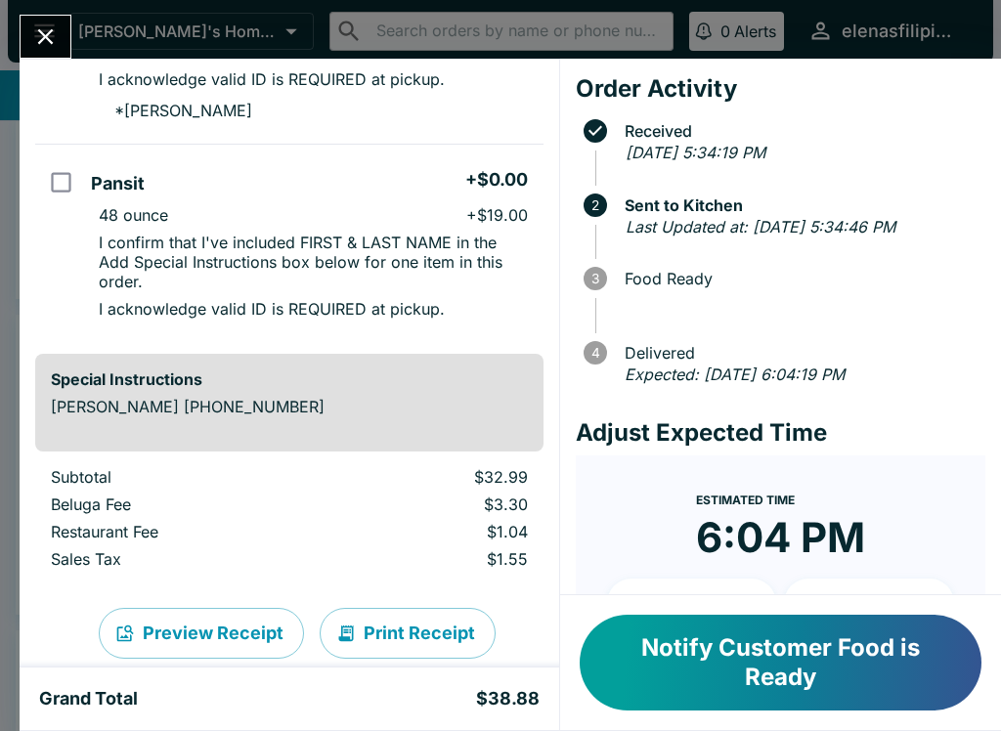
click at [52, 30] on icon "Close" at bounding box center [46, 37] width 16 height 16
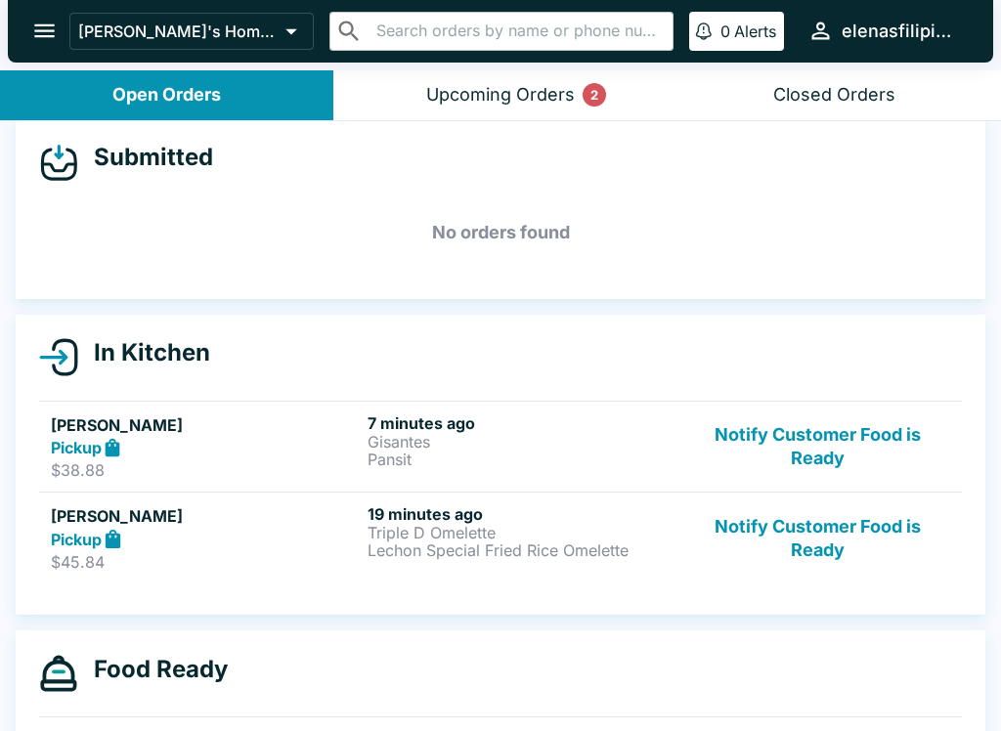
click at [848, 535] on button "Notify Customer Food is Ready" at bounding box center [817, 537] width 265 height 67
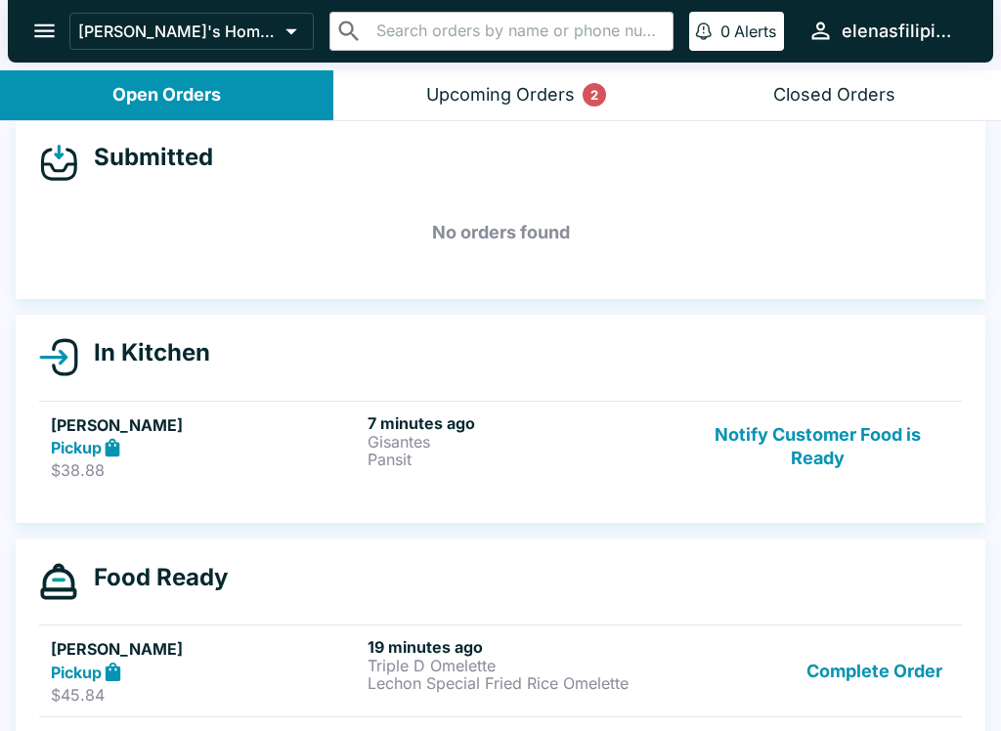
click at [849, 448] on button "Notify Customer Food is Ready" at bounding box center [817, 446] width 265 height 67
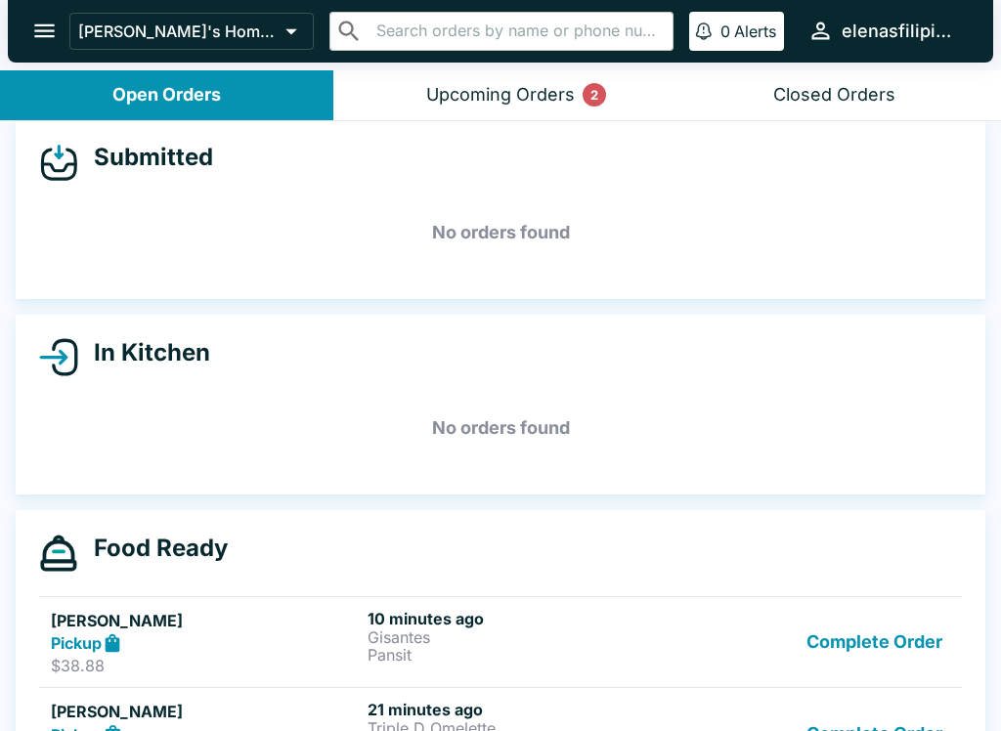
click at [499, 115] on button "Upcoming Orders 2" at bounding box center [499, 95] width 333 height 50
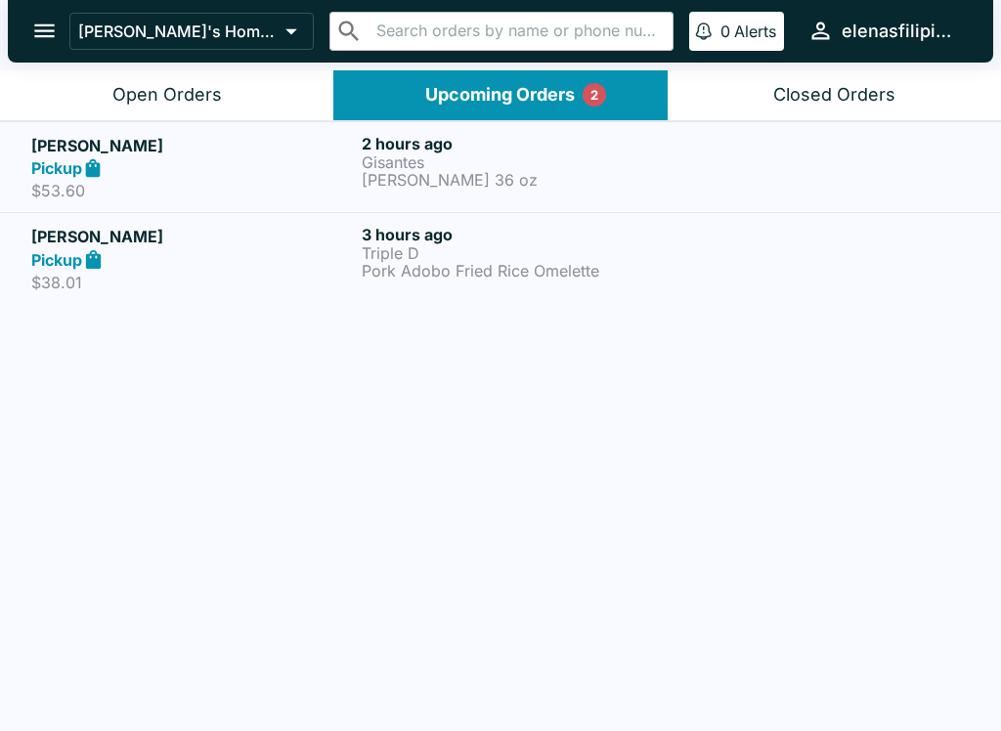
click at [506, 122] on link "[PERSON_NAME] Pickup $53.60 2 hours ago Gisantes [PERSON_NAME] 36 oz" at bounding box center [500, 167] width 1001 height 92
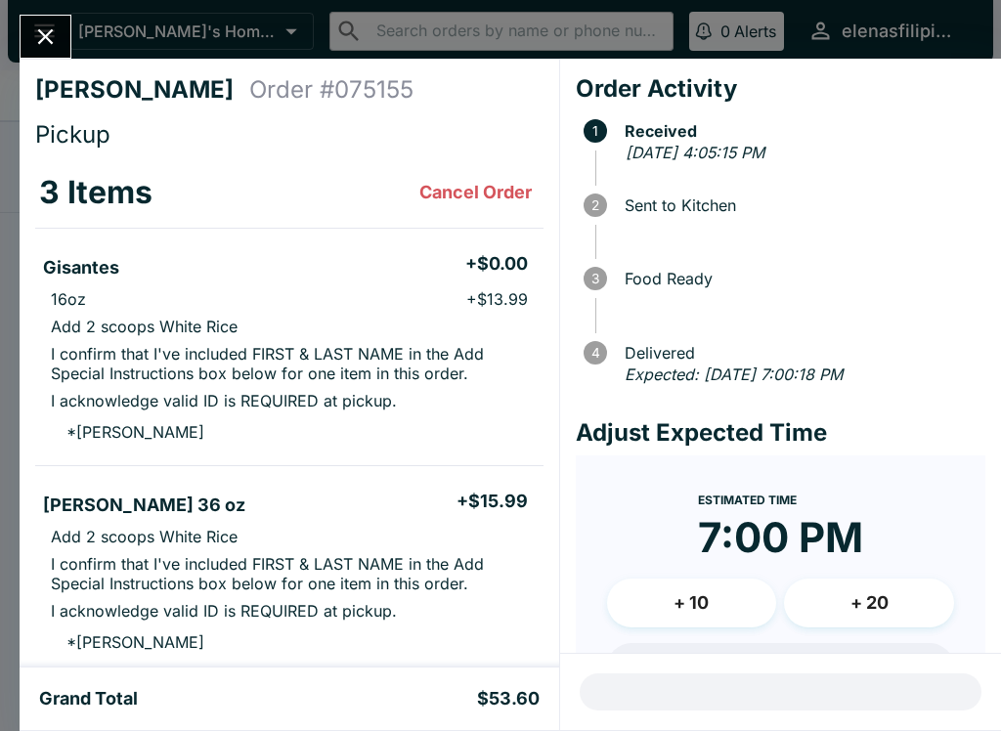
click at [30, 28] on button "Close" at bounding box center [46, 37] width 50 height 42
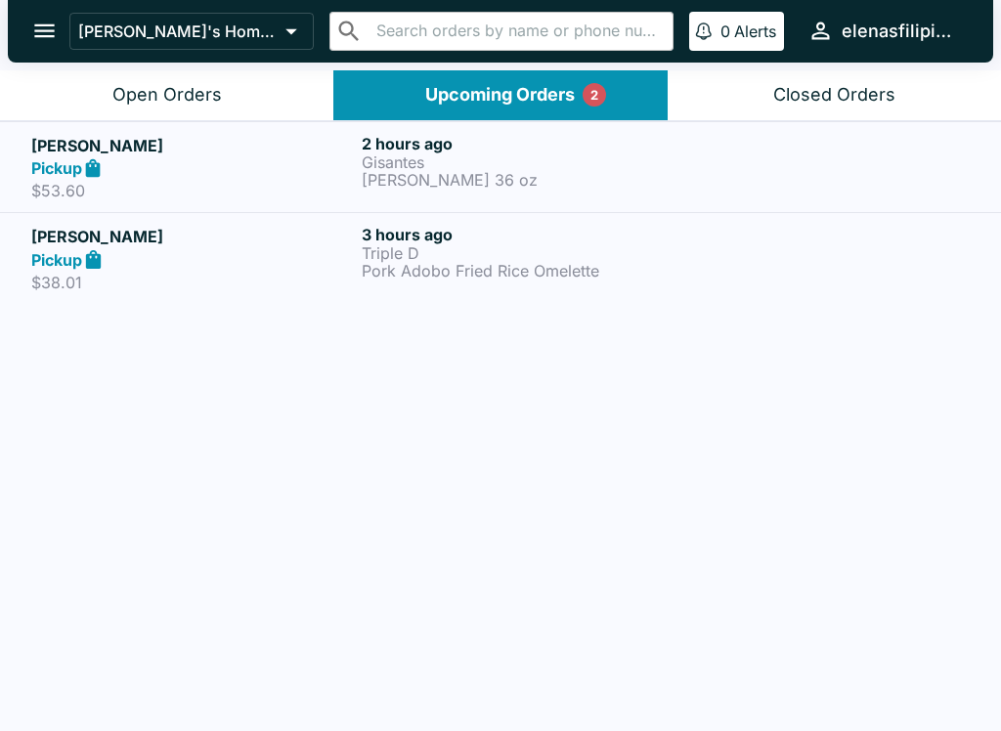
click at [229, 181] on p "$53.60" at bounding box center [192, 191] width 322 height 20
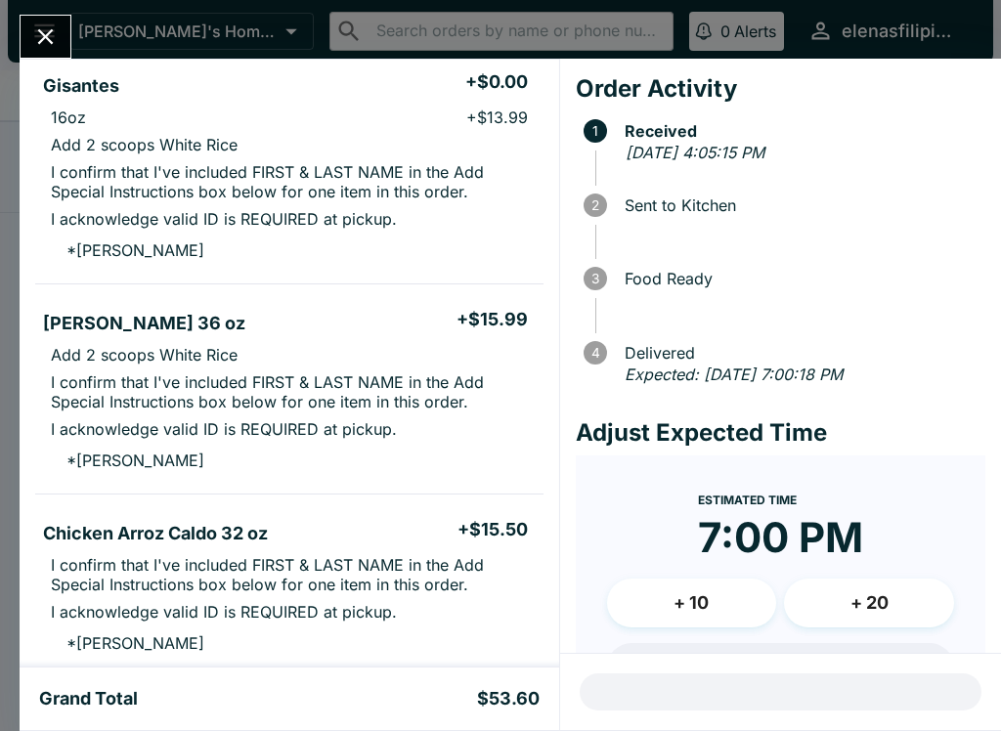
click at [55, 53] on button "Close" at bounding box center [46, 37] width 50 height 42
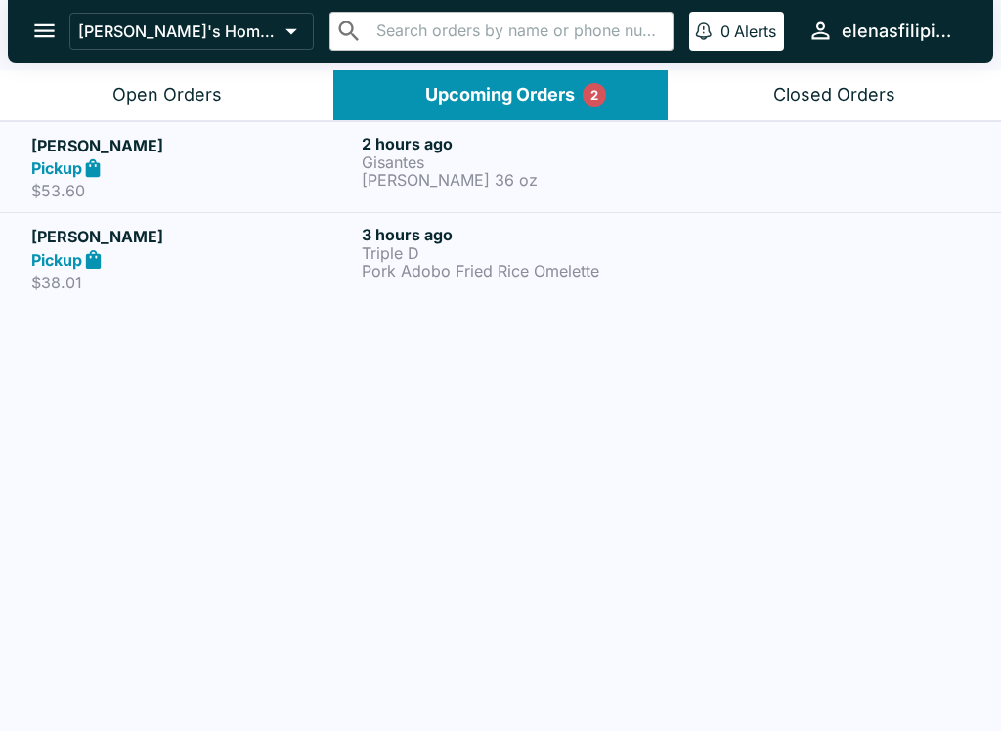
click at [108, 62] on div "[PERSON_NAME]'s Home of the Finest Filipino Foods ​ ​ 0 Alerts elenasfilipinofo…" at bounding box center [500, 31] width 985 height 63
click at [156, 106] on button "Open Orders" at bounding box center [166, 95] width 333 height 50
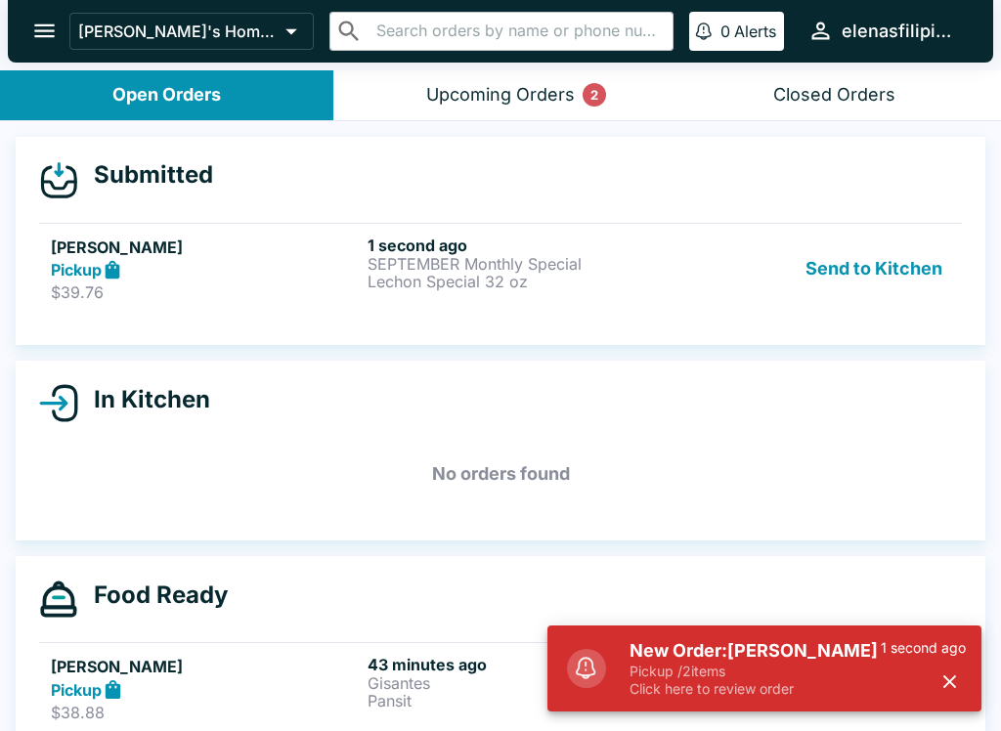
click at [612, 281] on p "Lechon Special 32 oz" at bounding box center [521, 282] width 309 height 18
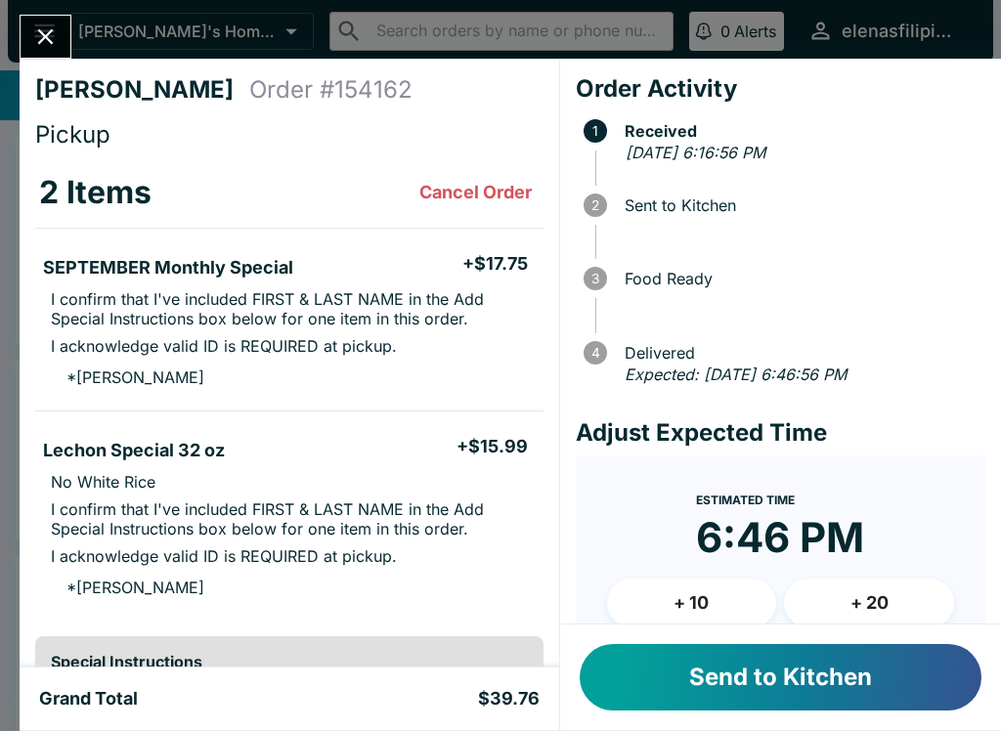
click at [708, 689] on button "Send to Kitchen" at bounding box center [781, 677] width 402 height 66
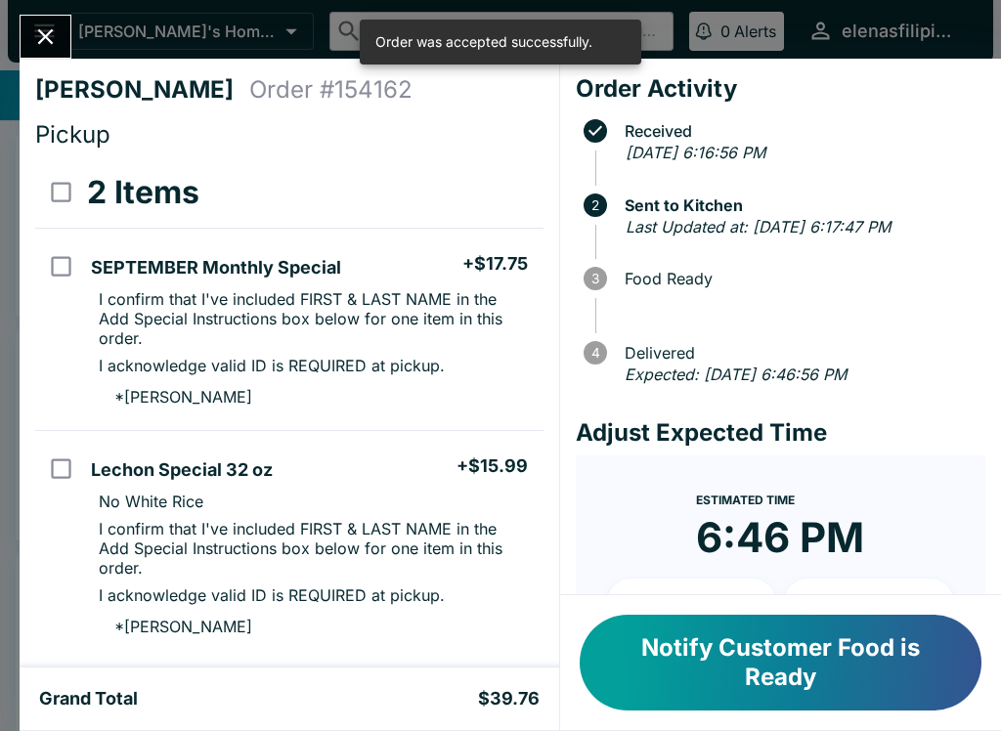
click at [28, 44] on button "Close" at bounding box center [46, 37] width 50 height 42
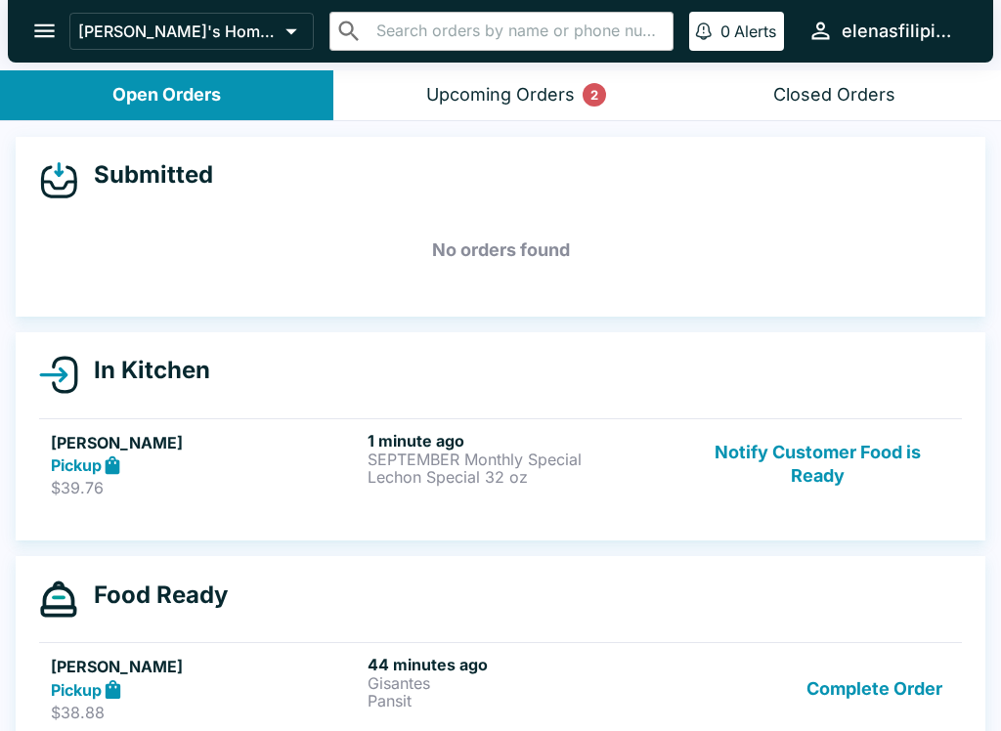
click at [545, 472] on p "Lechon Special 32 oz" at bounding box center [521, 477] width 309 height 18
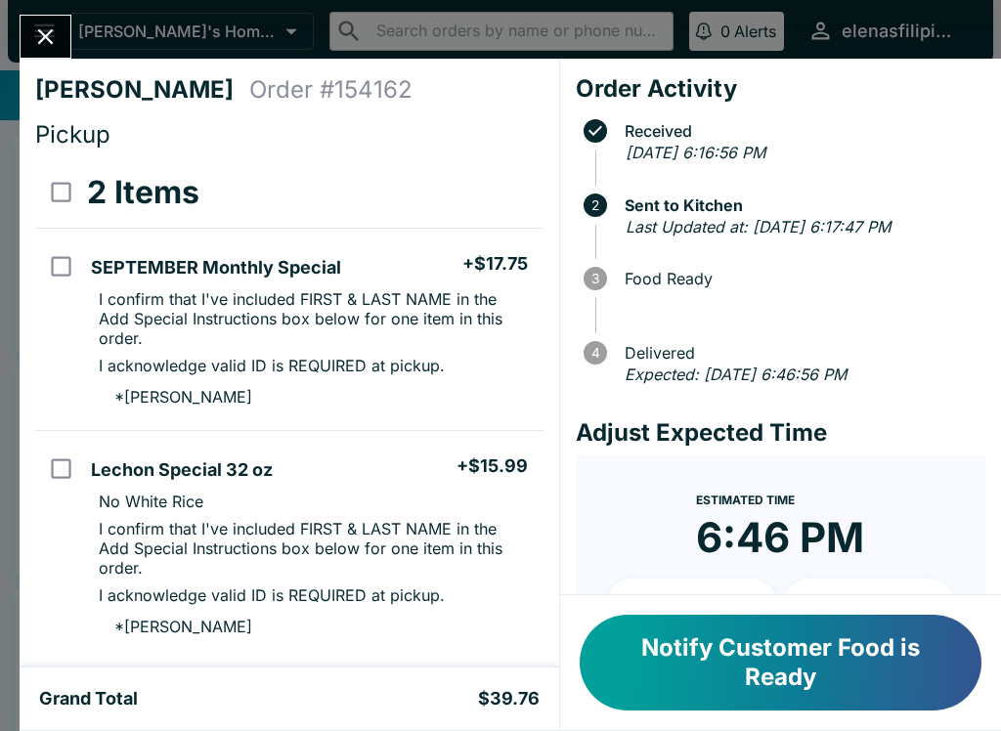
click at [47, 40] on icon "Close" at bounding box center [45, 36] width 26 height 26
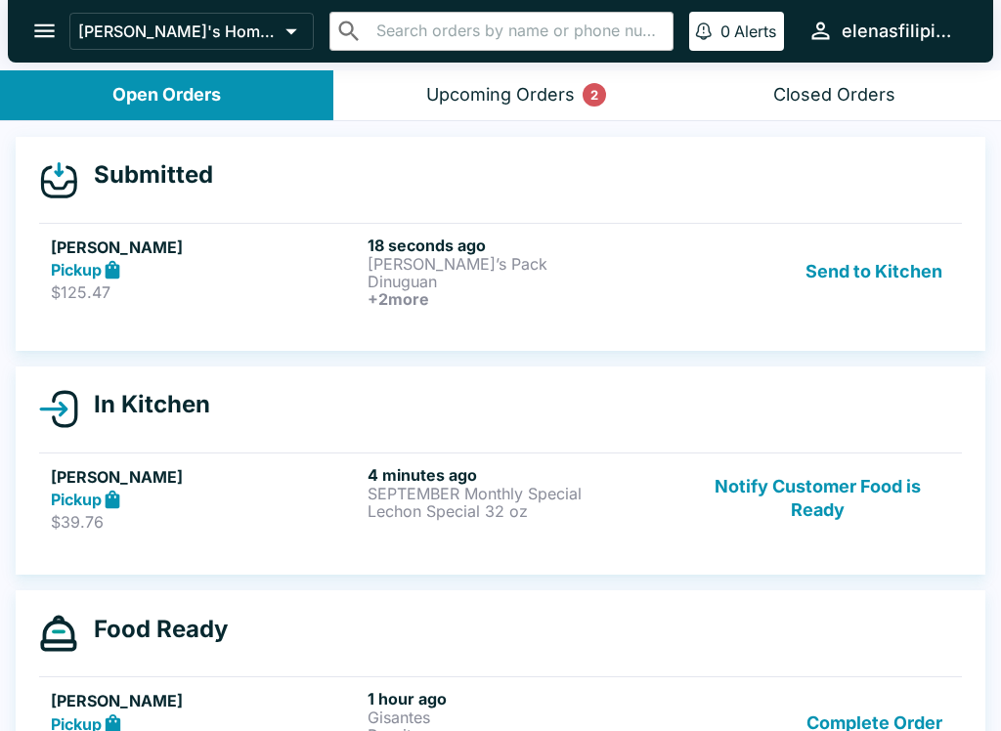
click at [212, 295] on p "$125.47" at bounding box center [205, 292] width 309 height 20
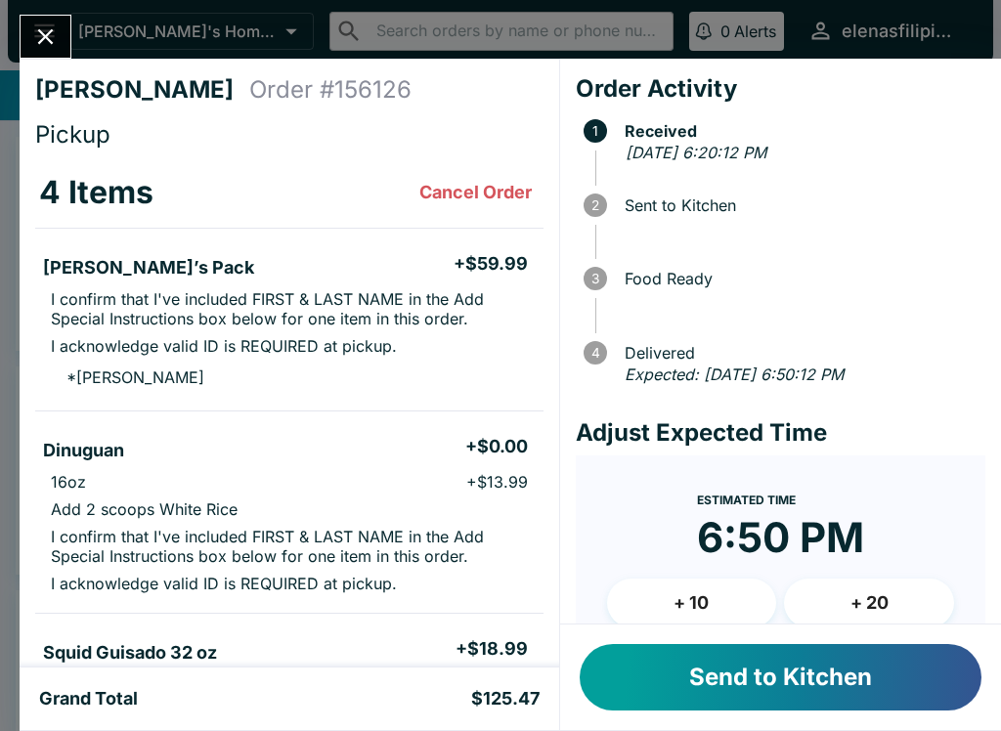
click at [802, 684] on button "Send to Kitchen" at bounding box center [781, 677] width 402 height 66
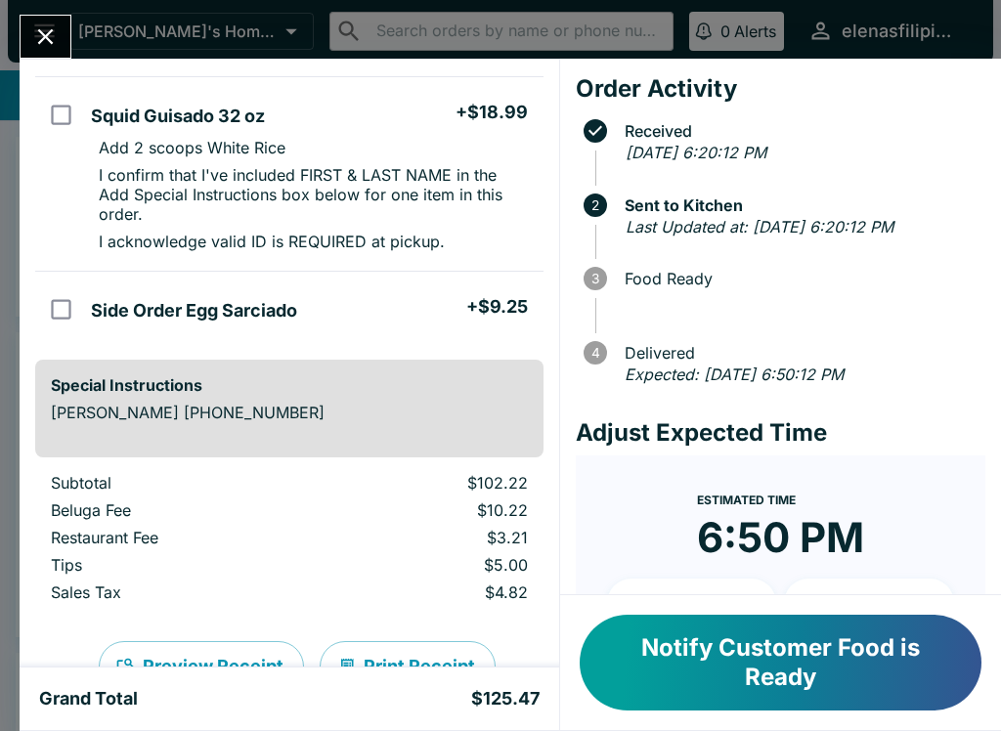
click at [454, 165] on p "I confirm that I've included FIRST & LAST NAME in the Add Special Instructions …" at bounding box center [313, 194] width 428 height 59
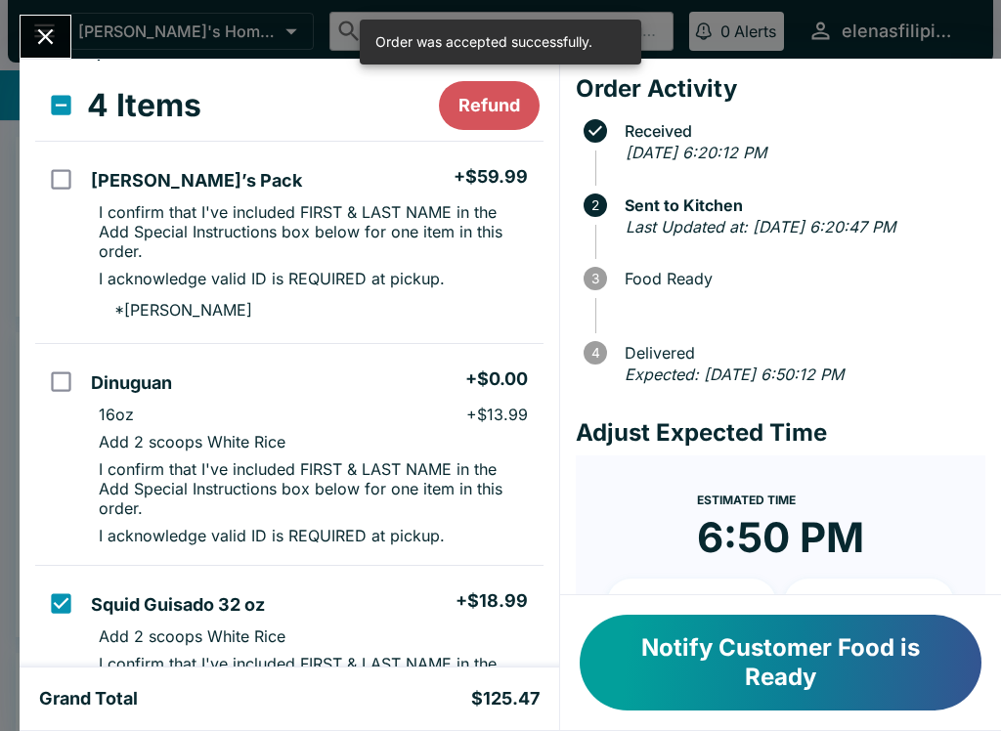
scroll to position [88, 0]
click at [68, 601] on input "orders table" at bounding box center [61, 602] width 44 height 44
checkbox input "false"
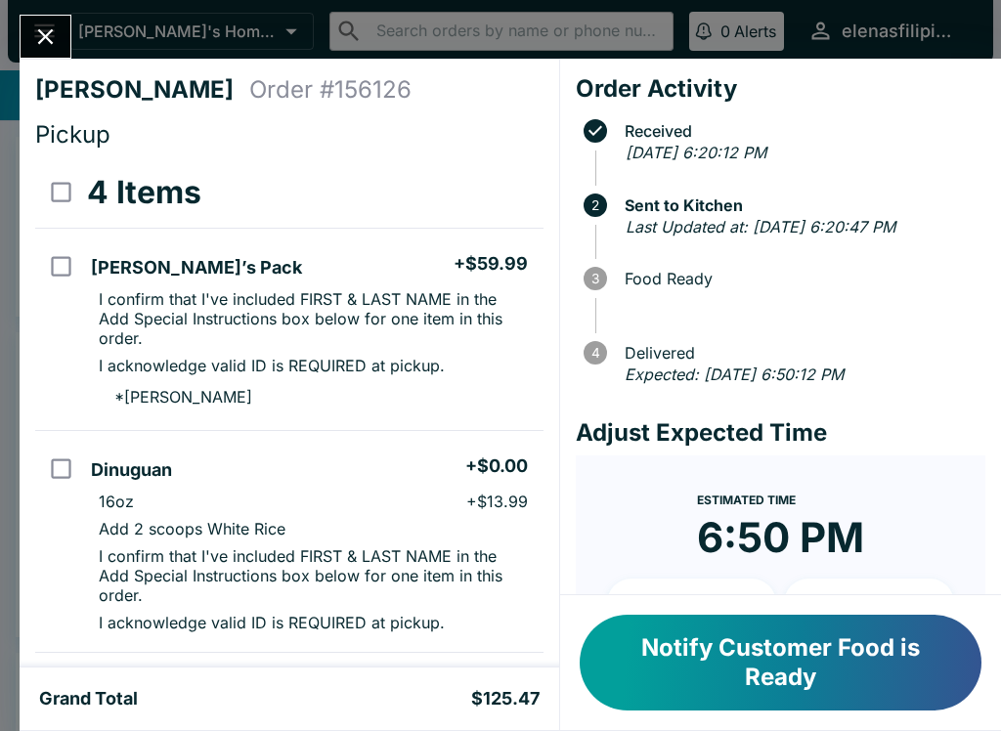
scroll to position [0, 0]
click at [56, 42] on icon "Close" at bounding box center [45, 36] width 26 height 26
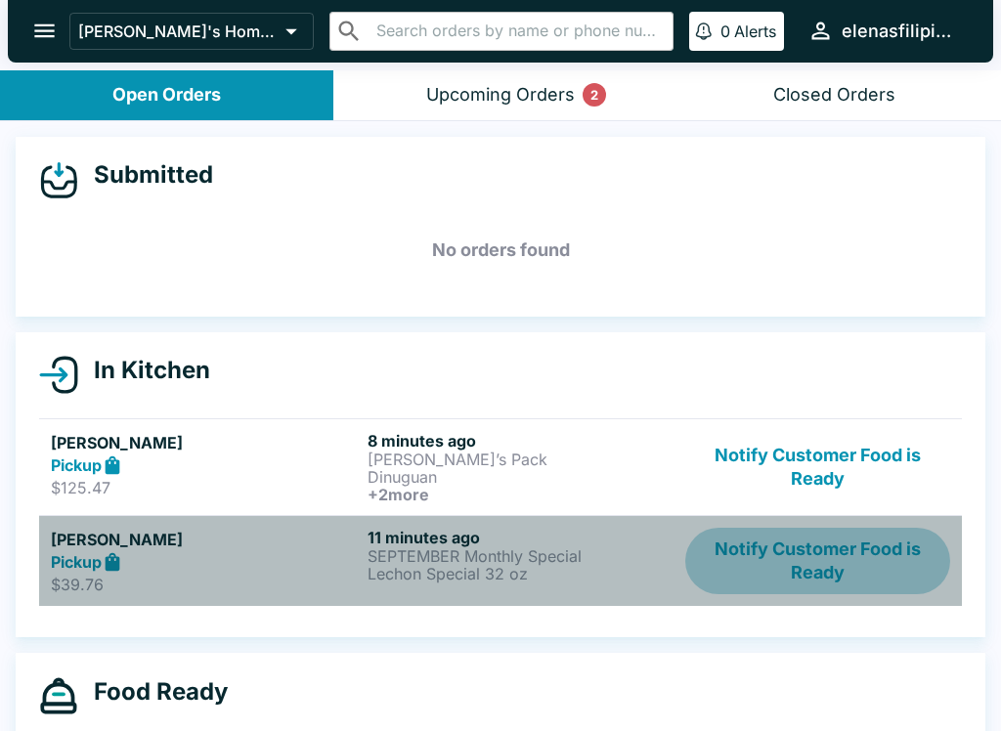
click at [795, 555] on button "Notify Customer Food is Ready" at bounding box center [817, 561] width 265 height 67
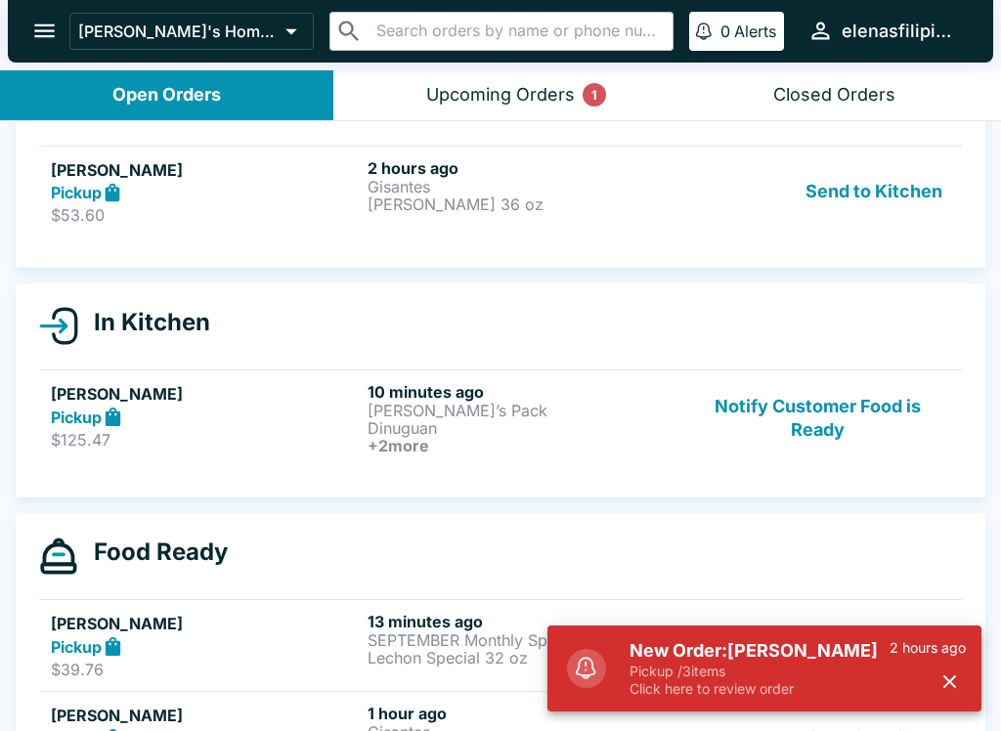
scroll to position [38, 0]
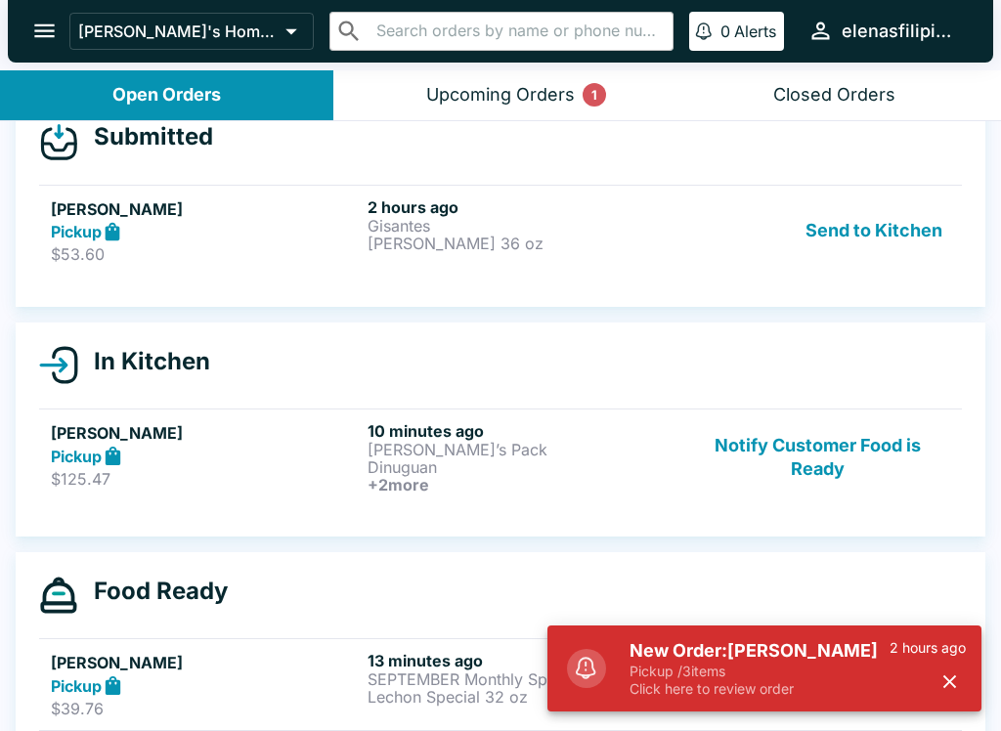
click at [436, 217] on p "Gisantes" at bounding box center [521, 226] width 309 height 18
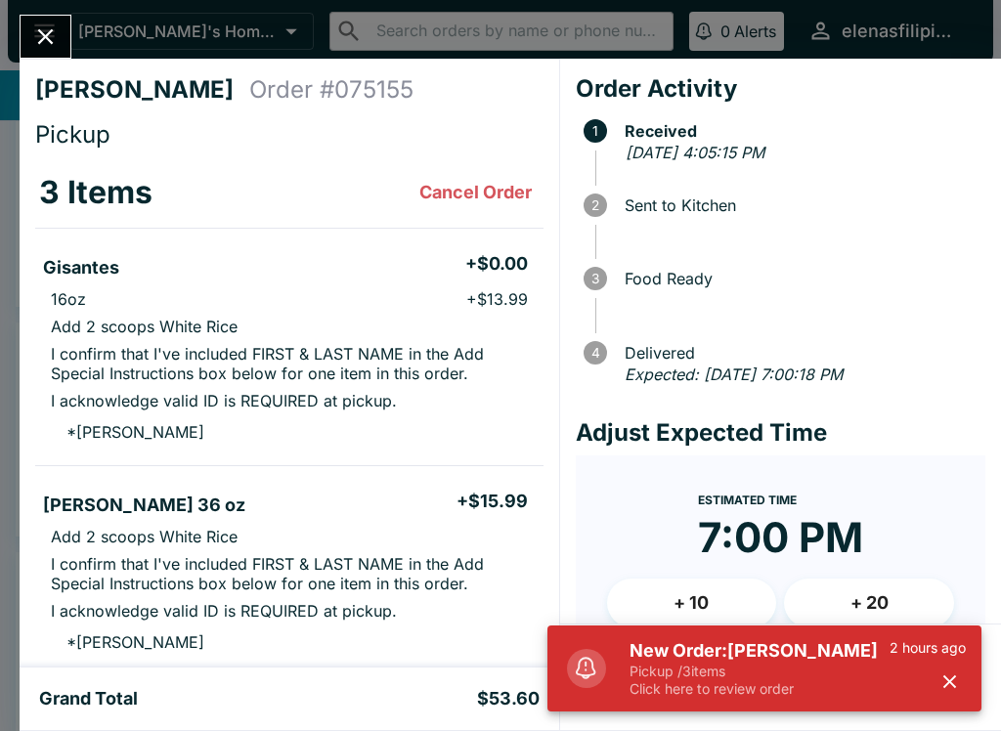
click at [45, 23] on icon "Close" at bounding box center [45, 36] width 26 height 26
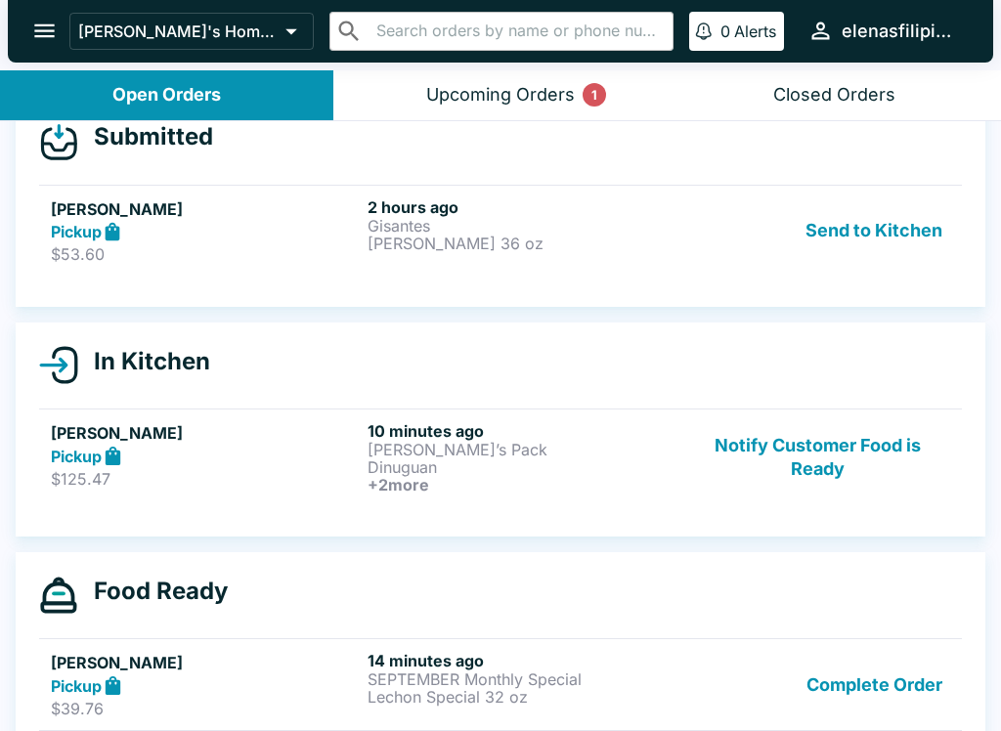
click at [192, 257] on p "$53.60" at bounding box center [205, 254] width 309 height 20
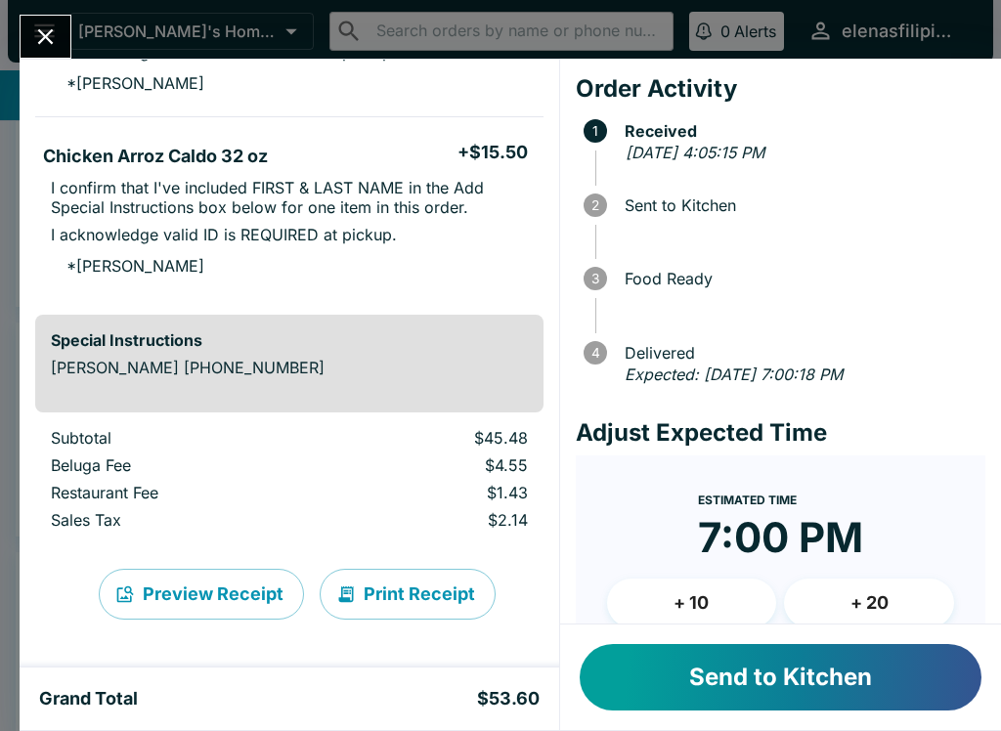
scroll to position [559, 0]
click at [762, 698] on button "Send to Kitchen" at bounding box center [781, 677] width 402 height 66
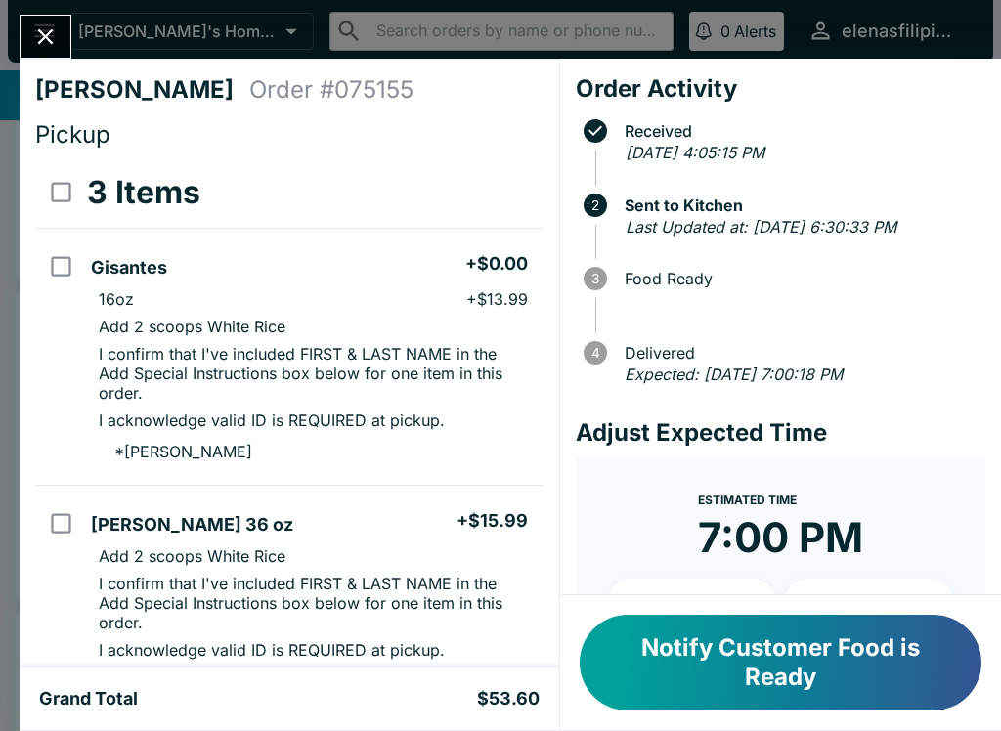
scroll to position [0, 0]
click at [38, 19] on button "Close" at bounding box center [46, 37] width 50 height 42
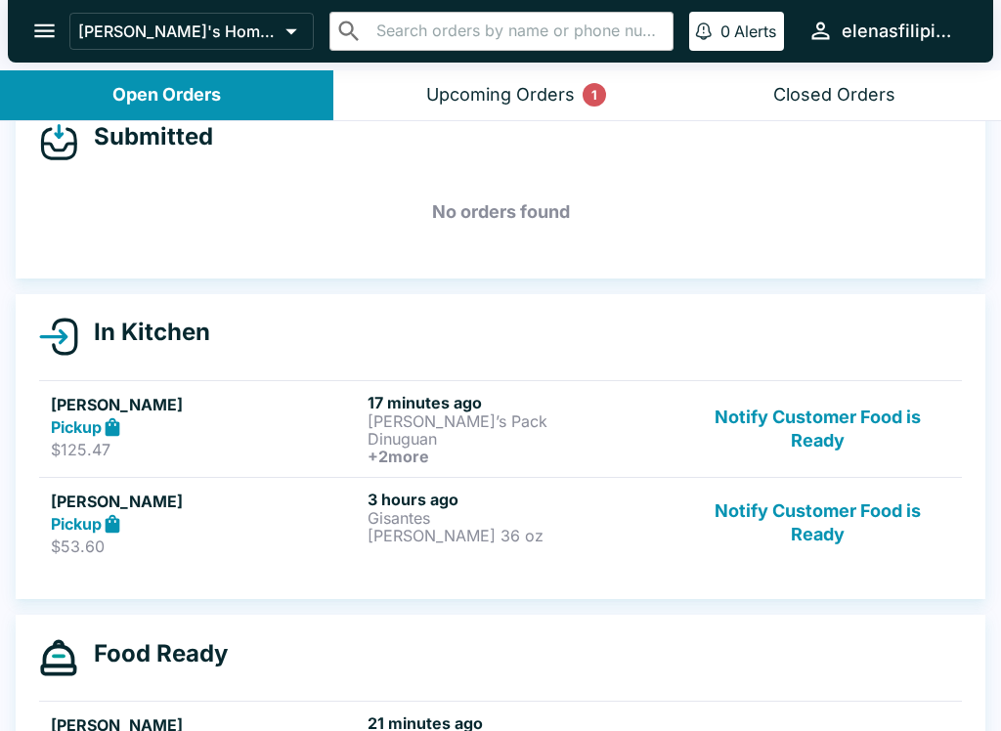
click at [781, 461] on button "Notify Customer Food is Ready" at bounding box center [817, 429] width 265 height 72
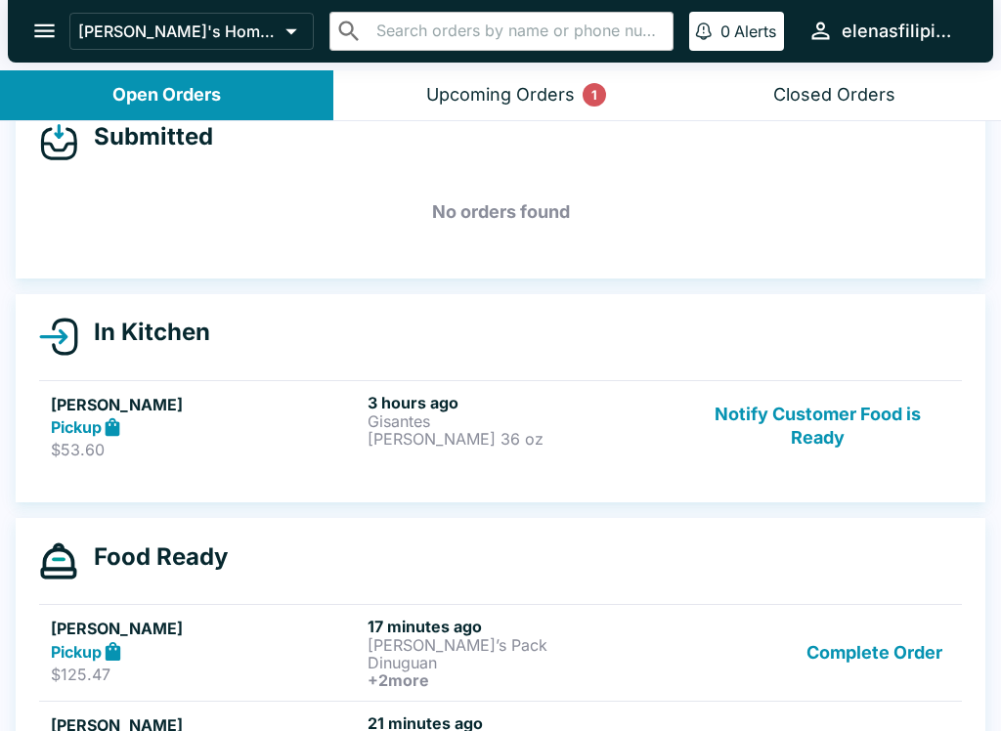
click at [815, 425] on button "Notify Customer Food is Ready" at bounding box center [817, 426] width 265 height 67
